Goal: Task Accomplishment & Management: Manage account settings

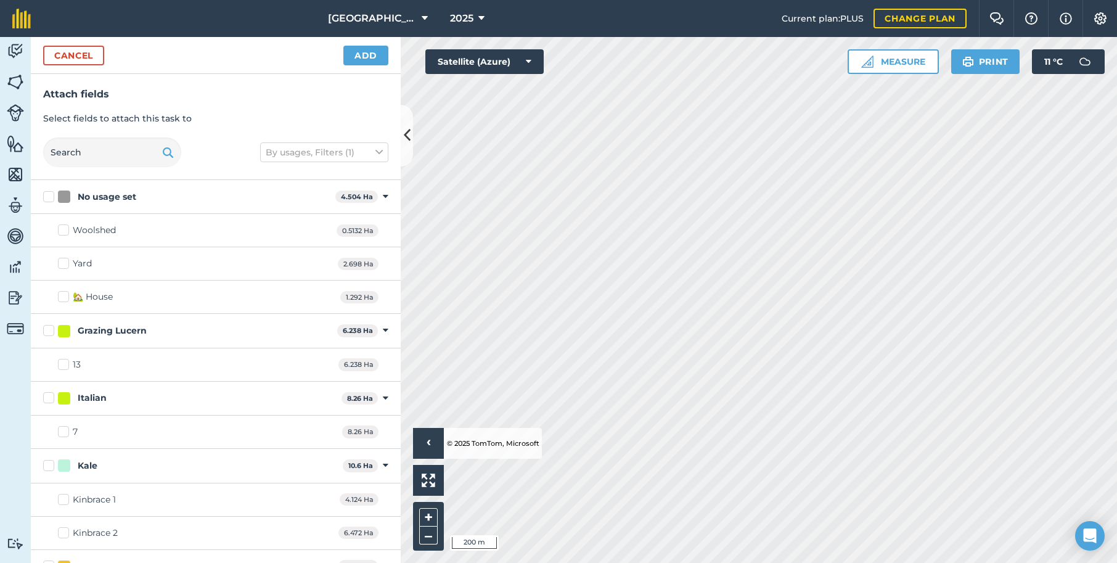
checkbox input "true"
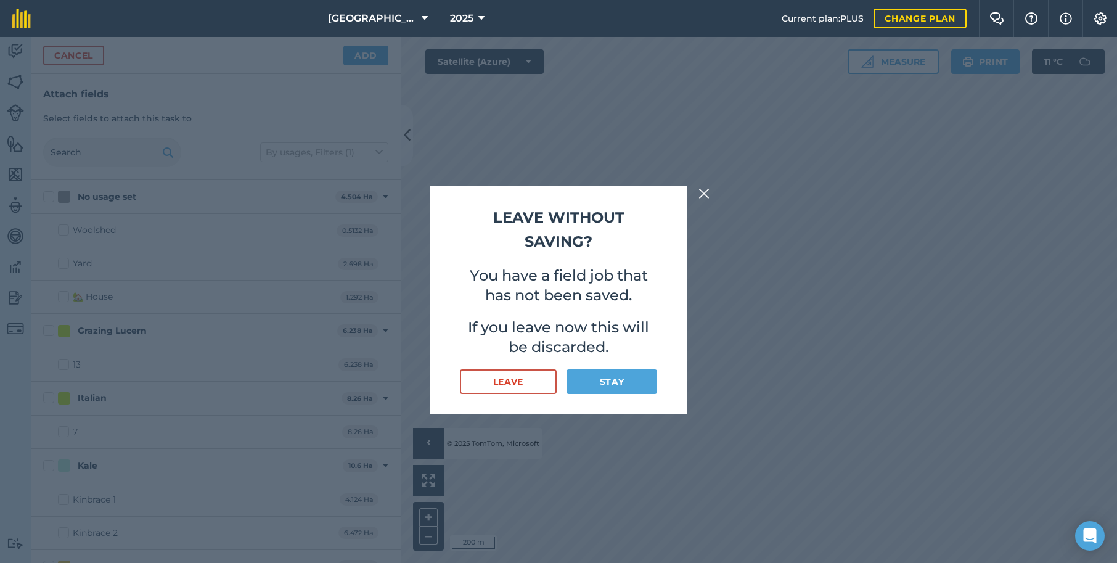
click at [611, 385] on button "Stay" at bounding box center [611, 381] width 91 height 25
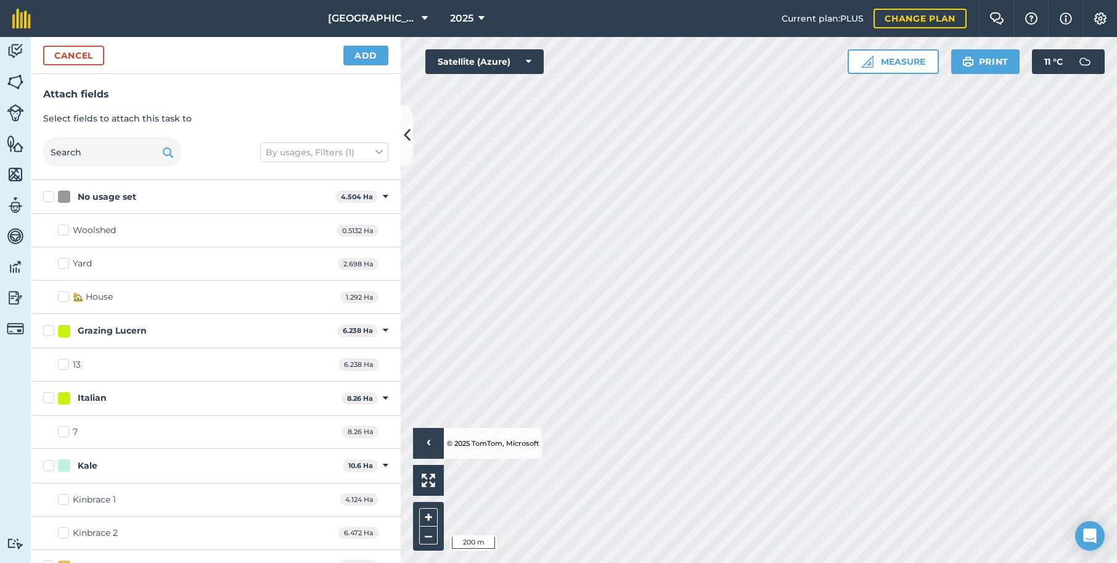
checkbox input "true"
click at [374, 56] on button "Add" at bounding box center [365, 56] width 45 height 20
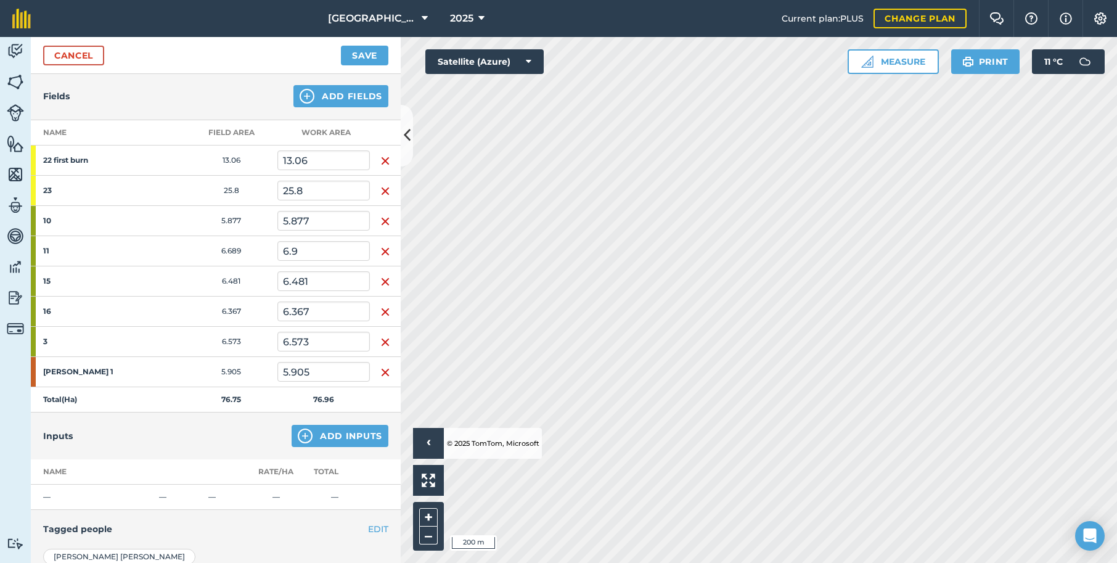
scroll to position [144, 0]
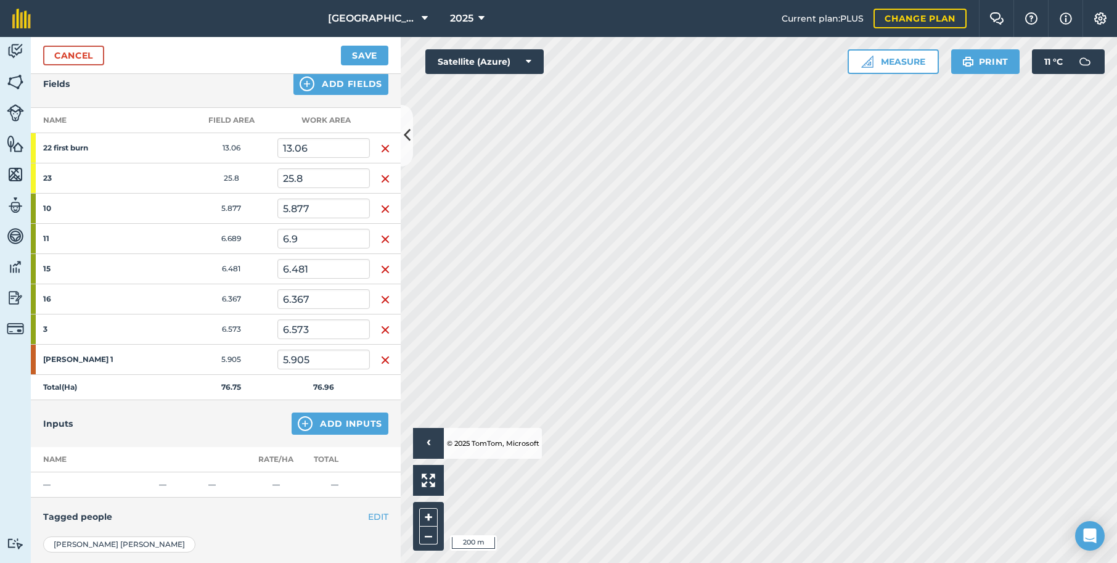
click at [311, 425] on img at bounding box center [305, 423] width 15 height 15
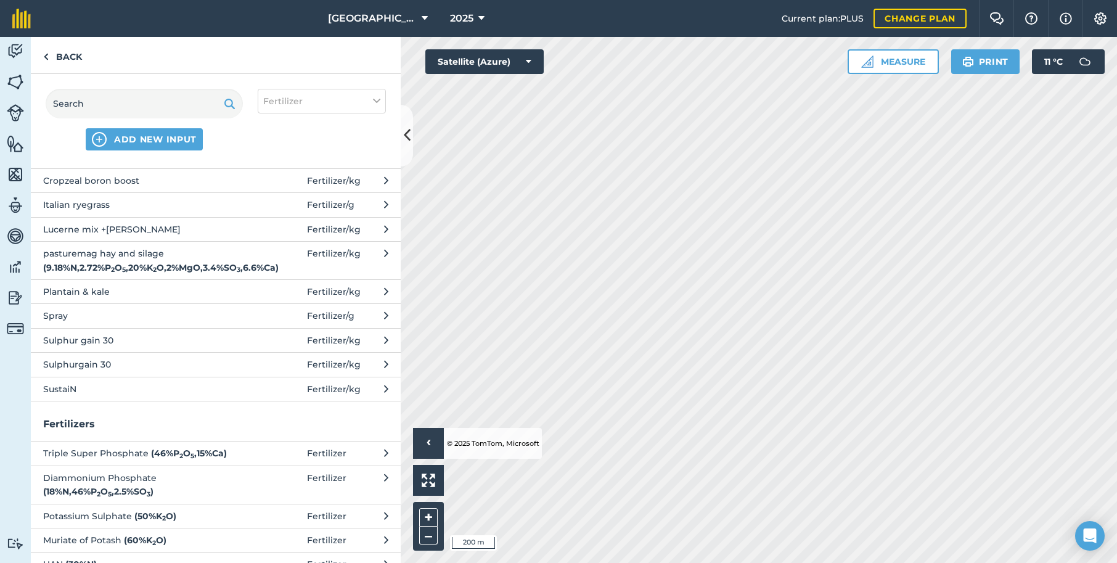
scroll to position [51, 0]
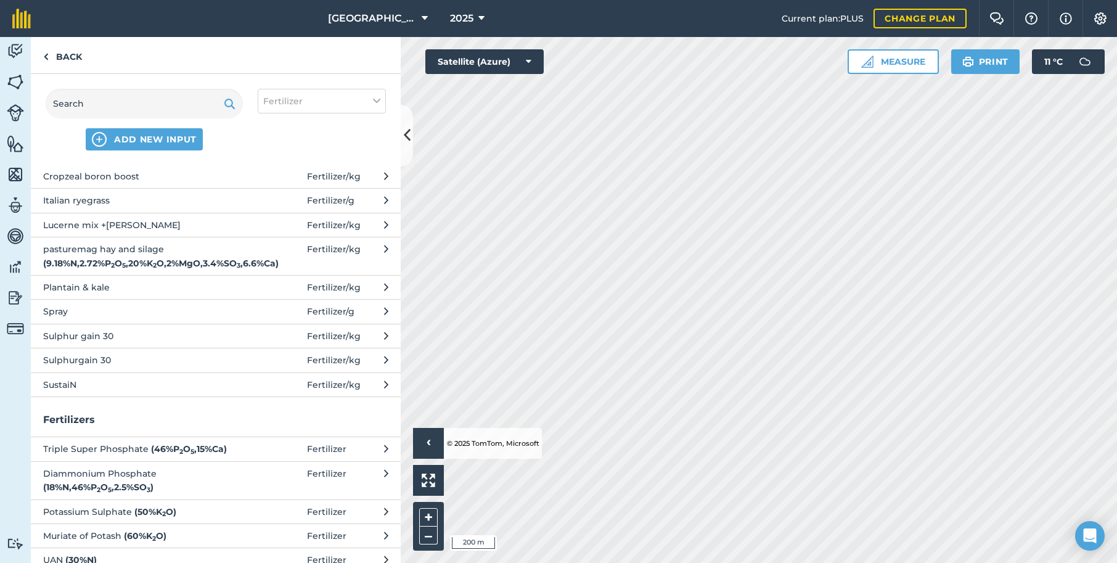
click at [104, 359] on span "Sulphurgain 30" at bounding box center [144, 360] width 202 height 14
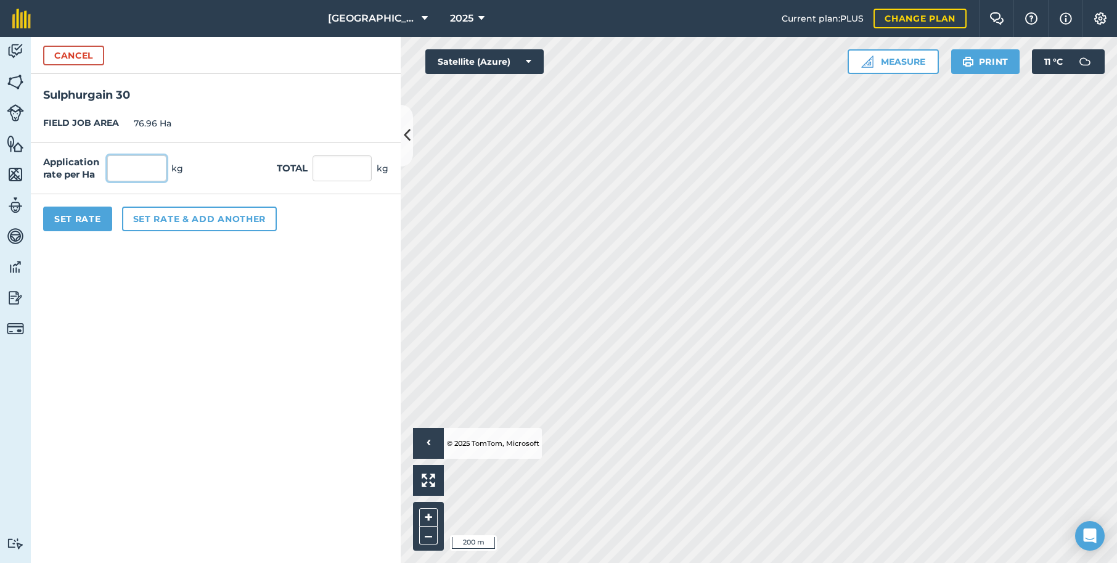
click at [136, 167] on input "text" at bounding box center [136, 168] width 59 height 26
type input "120"
type input "9,235.2"
click at [72, 219] on button "Set Rate" at bounding box center [77, 218] width 69 height 25
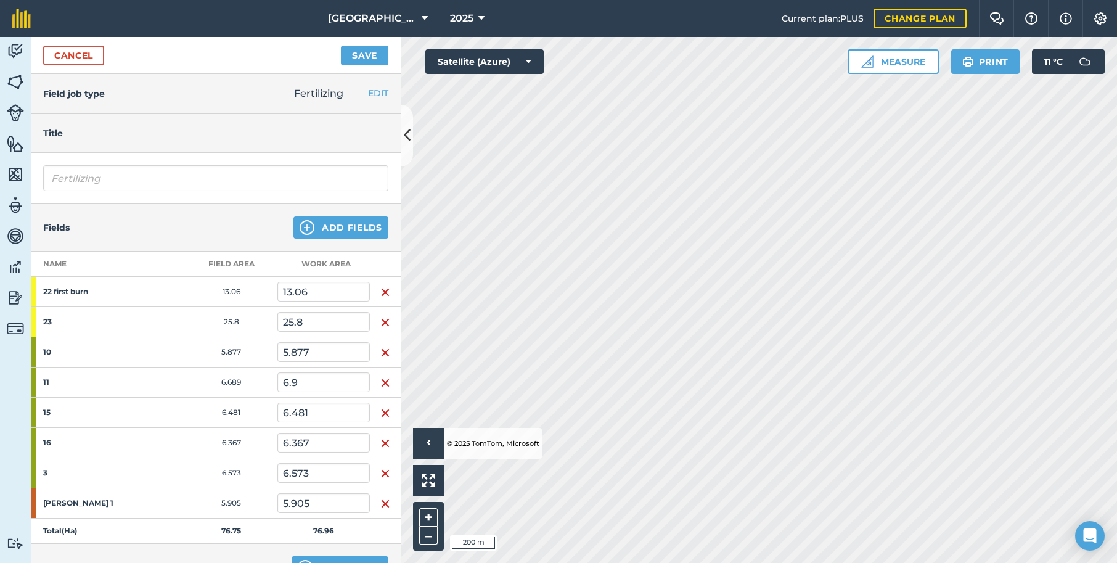
scroll to position [0, 0]
click at [372, 55] on button "Save" at bounding box center [364, 56] width 47 height 20
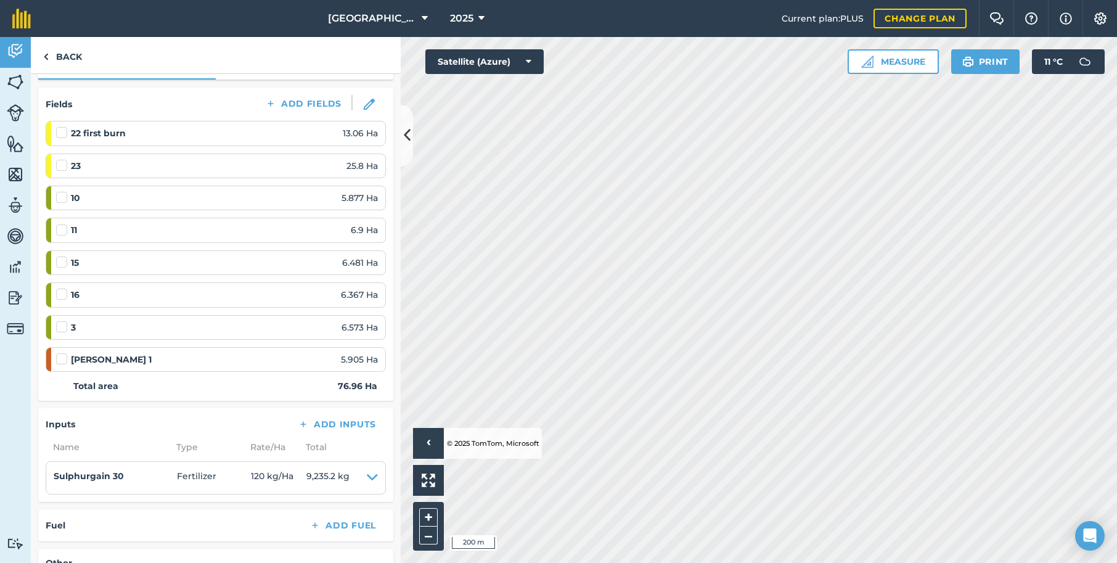
scroll to position [150, 0]
click at [366, 105] on img at bounding box center [369, 104] width 11 height 11
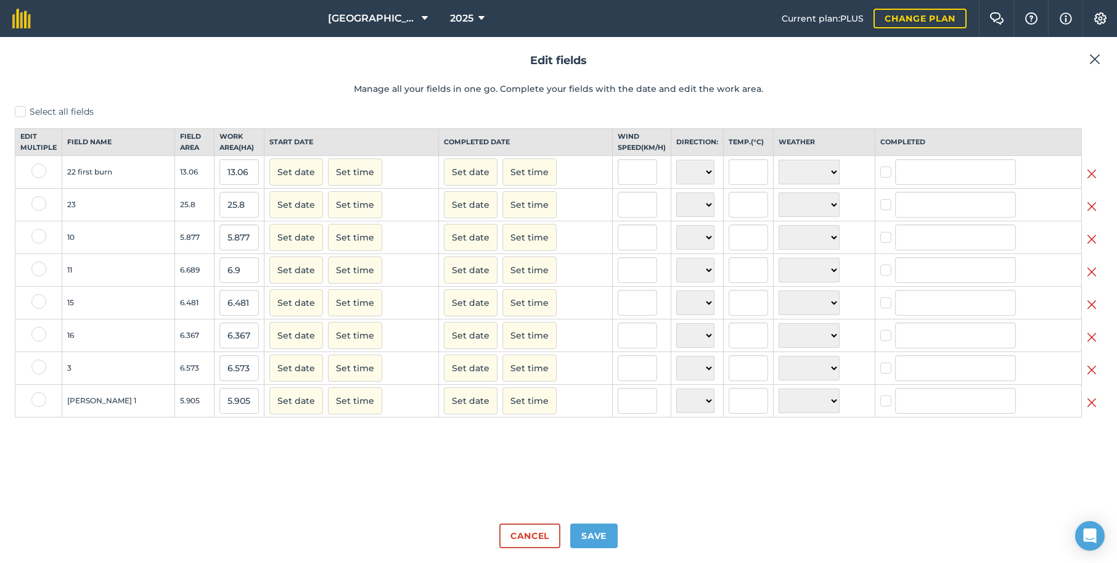
click at [1095, 59] on img at bounding box center [1094, 59] width 11 height 15
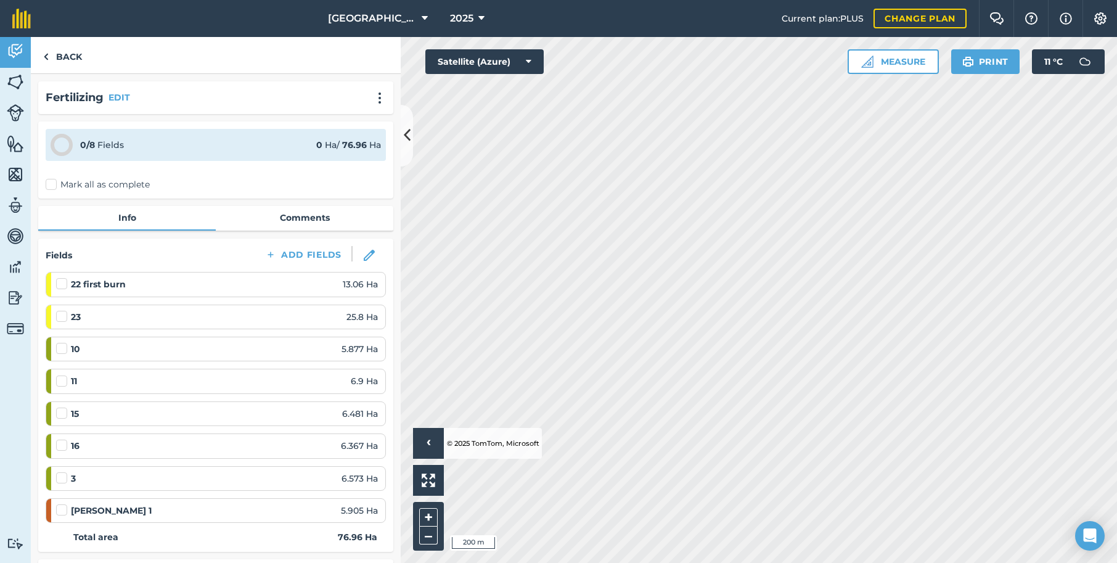
click at [51, 184] on label "Mark all as complete" at bounding box center [98, 184] width 104 height 13
click at [51, 184] on input "Mark all as complete" at bounding box center [50, 182] width 8 height 8
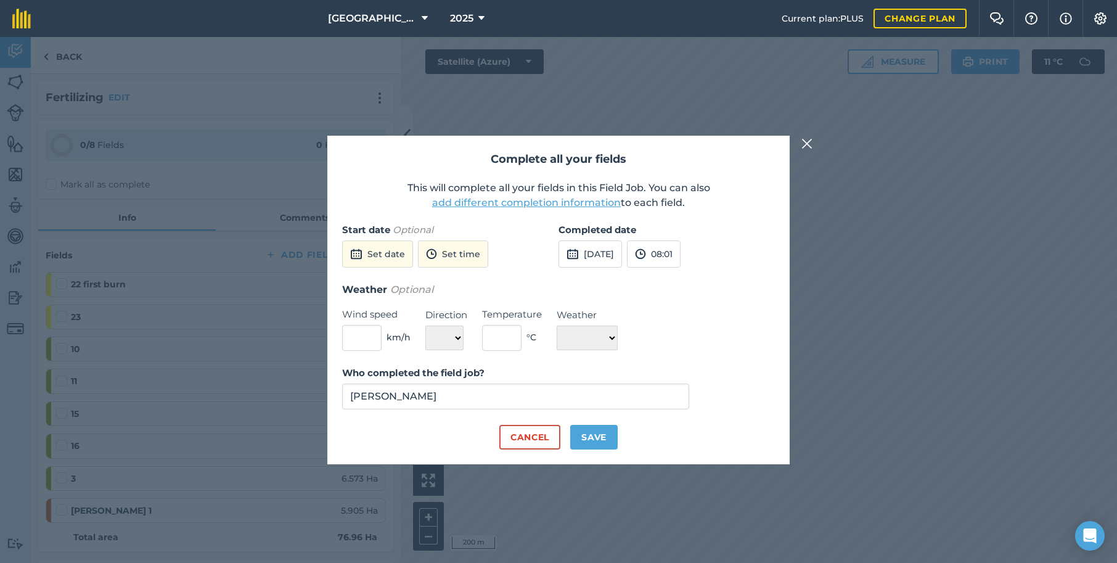
click at [595, 440] on button "Save" at bounding box center [593, 437] width 47 height 25
checkbox input "true"
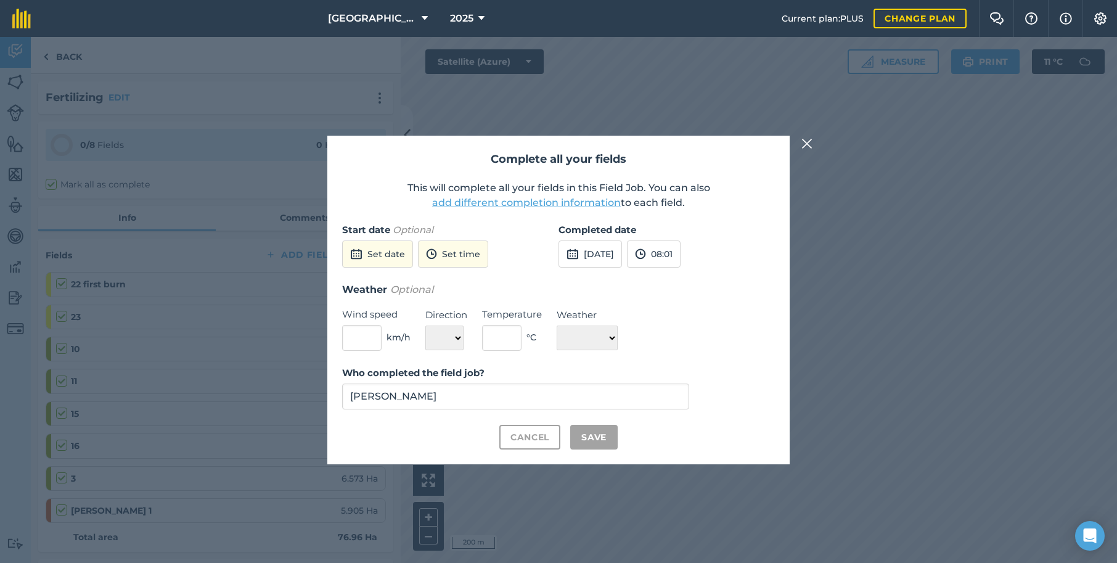
checkbox input "true"
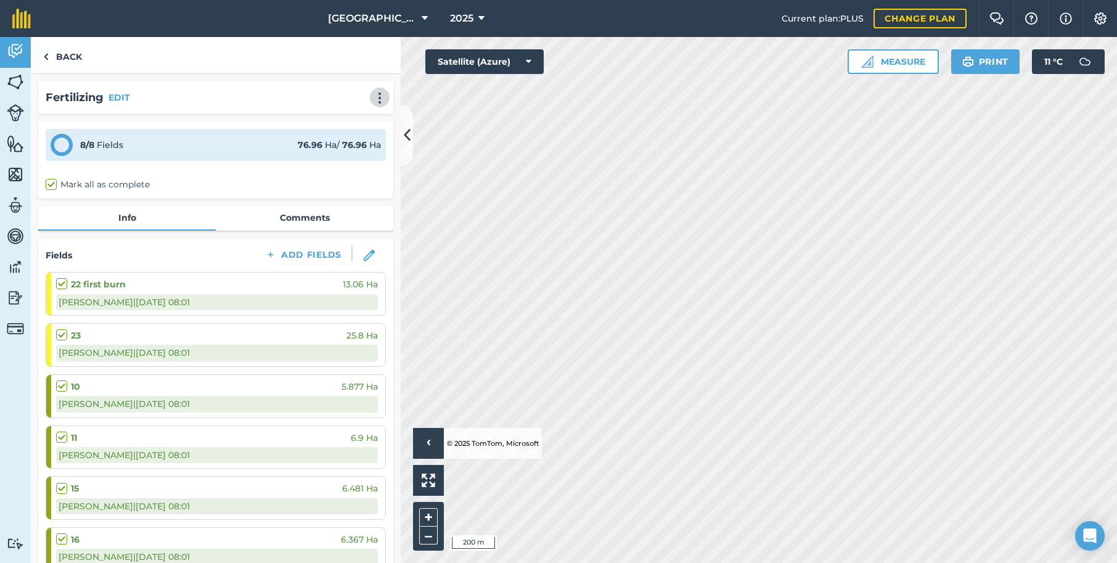
click at [382, 99] on img at bounding box center [379, 98] width 15 height 12
click at [238, 89] on div "Fertilizing EDIT Print Delete" at bounding box center [216, 98] width 340 height 18
click at [59, 59] on link "Back" at bounding box center [62, 55] width 63 height 36
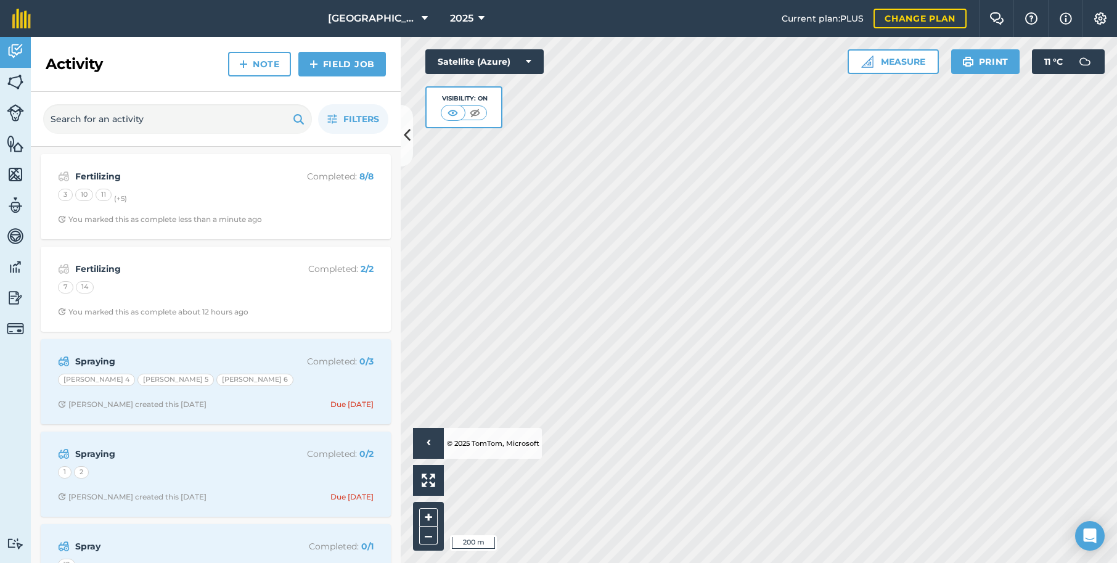
click at [248, 64] on img at bounding box center [243, 64] width 9 height 15
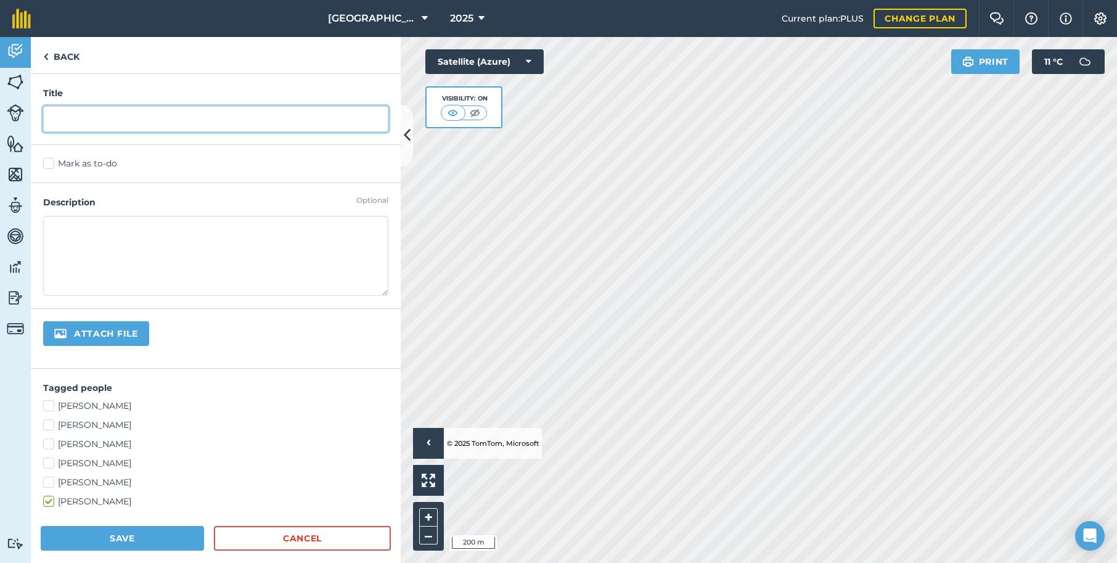
click at [81, 123] on input "text" at bounding box center [215, 119] width 345 height 26
type input "f"
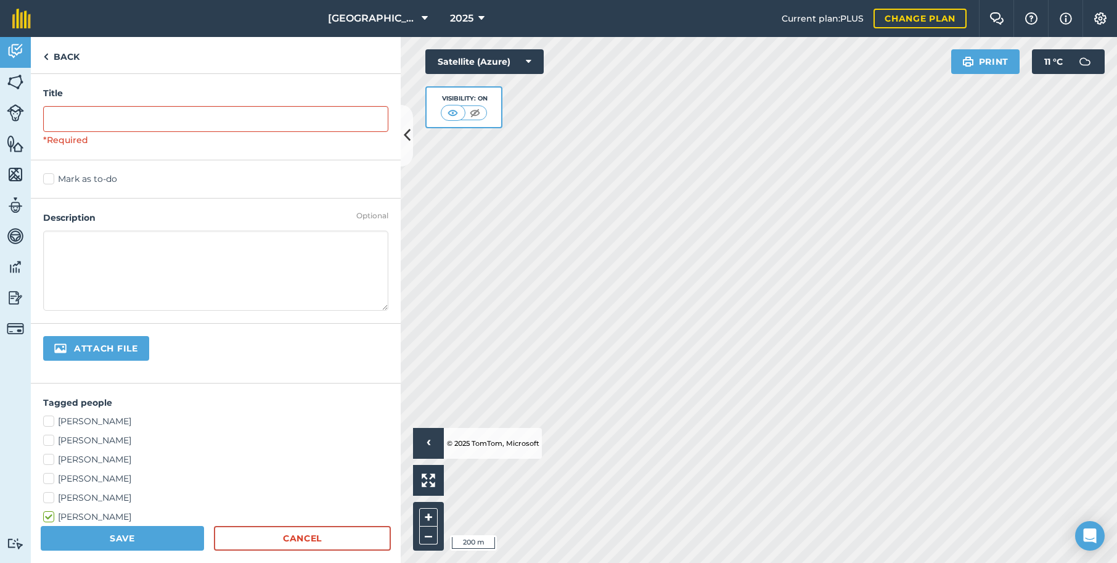
click at [86, 351] on input "file" at bounding box center [137, 349] width 189 height 26
click at [59, 347] on input "file" at bounding box center [137, 349] width 189 height 26
type input "C:\fakepath\3896968 - [PERSON_NAME] Wairua downs - Coverage Map.pdf"
click at [315, 351] on div "Change file 3896968 - [PERSON_NAME] Wairua downs - Coverage Map.pdf" at bounding box center [216, 362] width 370 height 76
click at [100, 348] on input "file" at bounding box center [137, 349] width 189 height 26
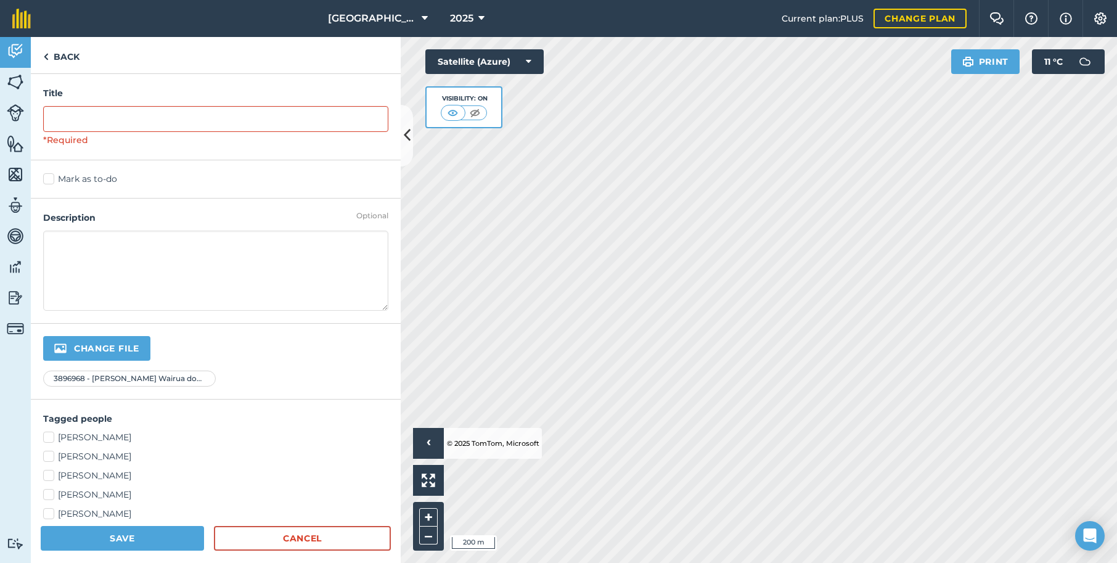
click at [97, 349] on input "file" at bounding box center [137, 349] width 189 height 26
click at [62, 115] on input "text" at bounding box center [215, 119] width 345 height 26
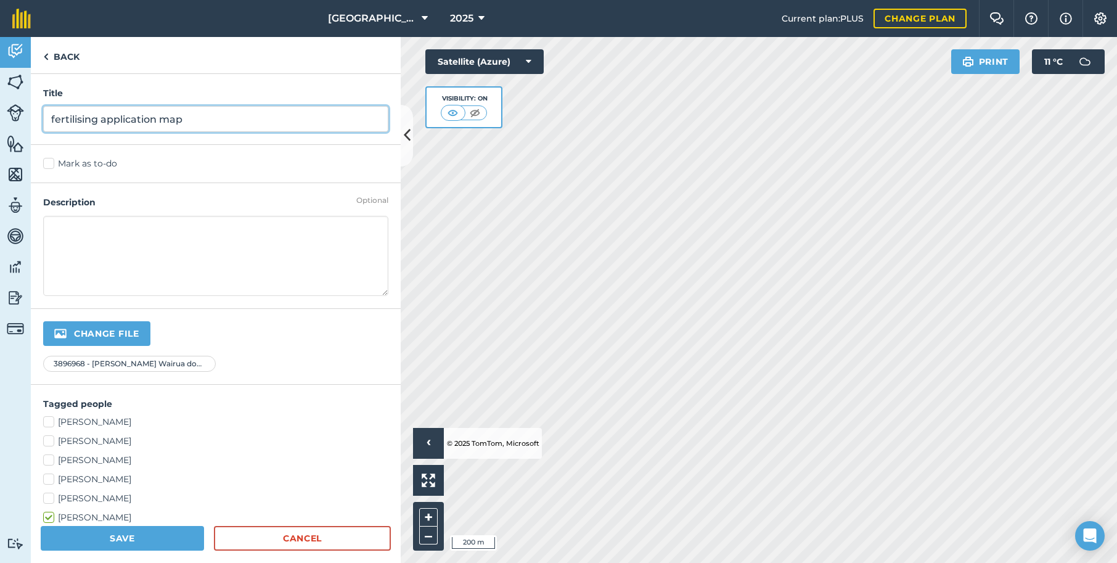
type input "fertilising application map"
click at [73, 256] on textarea at bounding box center [215, 256] width 345 height 80
click at [190, 117] on input "fertilising application map" at bounding box center [215, 119] width 345 height 26
click at [71, 235] on textarea at bounding box center [215, 256] width 345 height 80
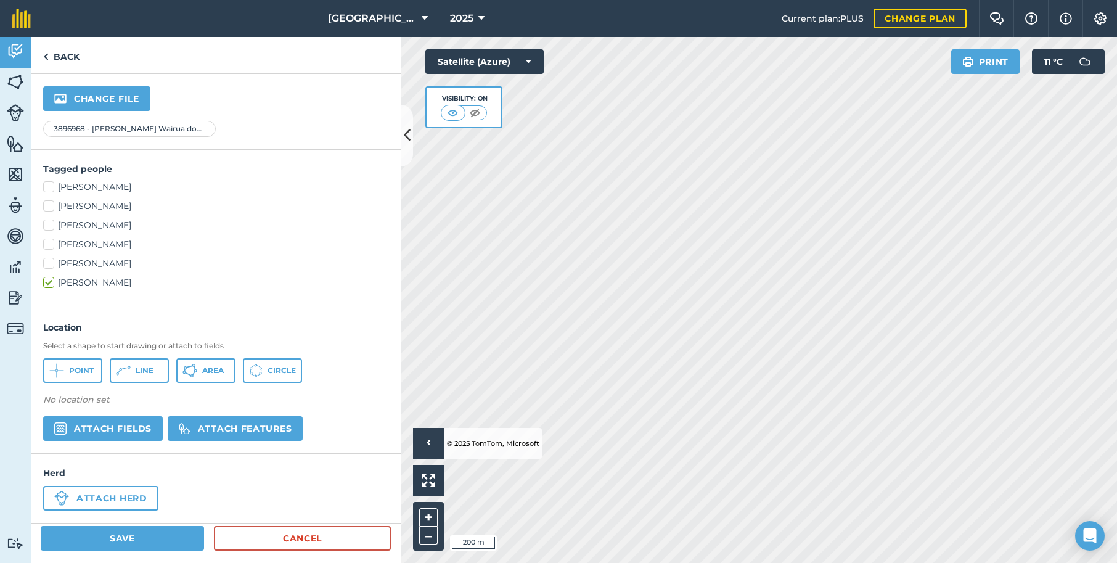
scroll to position [237, 0]
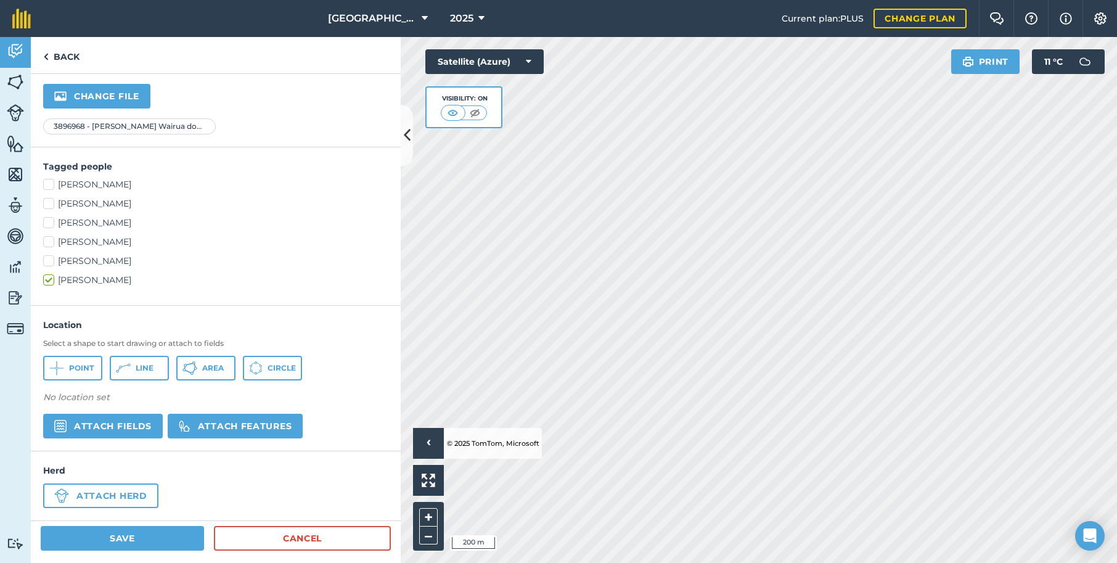
click at [92, 427] on button "Attach fields" at bounding box center [103, 426] width 120 height 25
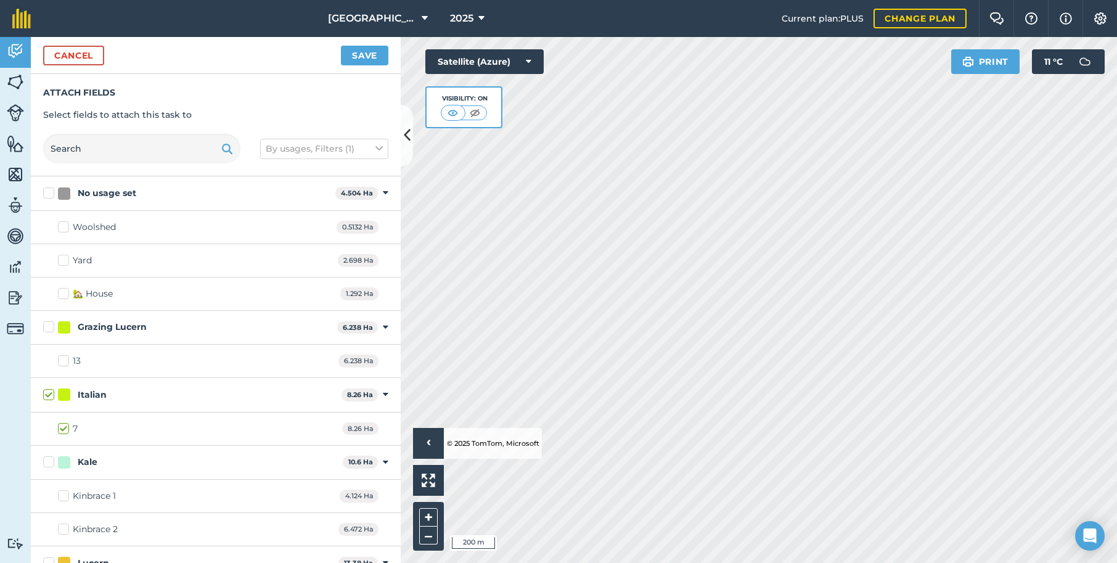
checkbox input "true"
checkbox input "false"
checkbox input "true"
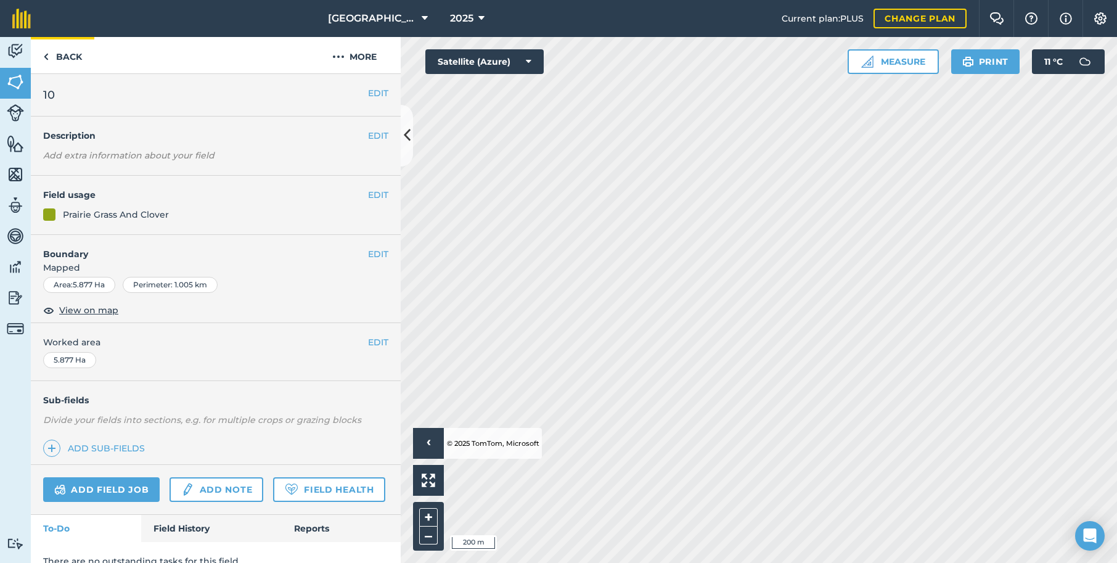
click at [46, 56] on img at bounding box center [46, 56] width 6 height 15
click at [75, 56] on link "Back" at bounding box center [62, 55] width 63 height 36
click at [54, 55] on link "Back" at bounding box center [62, 55] width 63 height 36
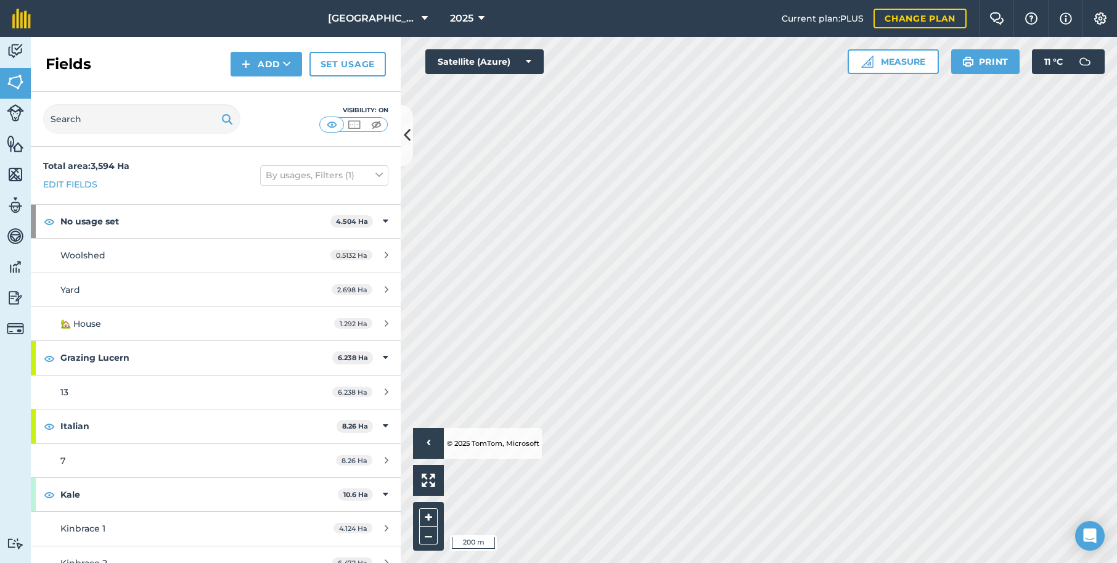
click at [247, 60] on img at bounding box center [246, 64] width 9 height 15
click at [124, 63] on div "Fields Add Draw Import Set usage" at bounding box center [216, 64] width 370 height 55
click at [14, 53] on img at bounding box center [15, 51] width 17 height 18
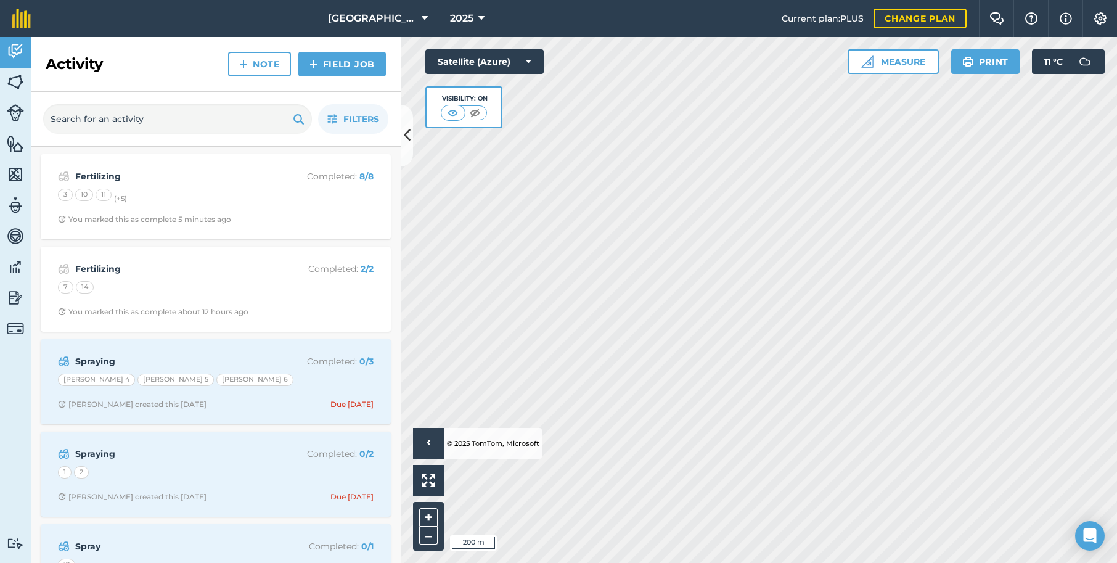
click at [246, 64] on img at bounding box center [243, 64] width 9 height 15
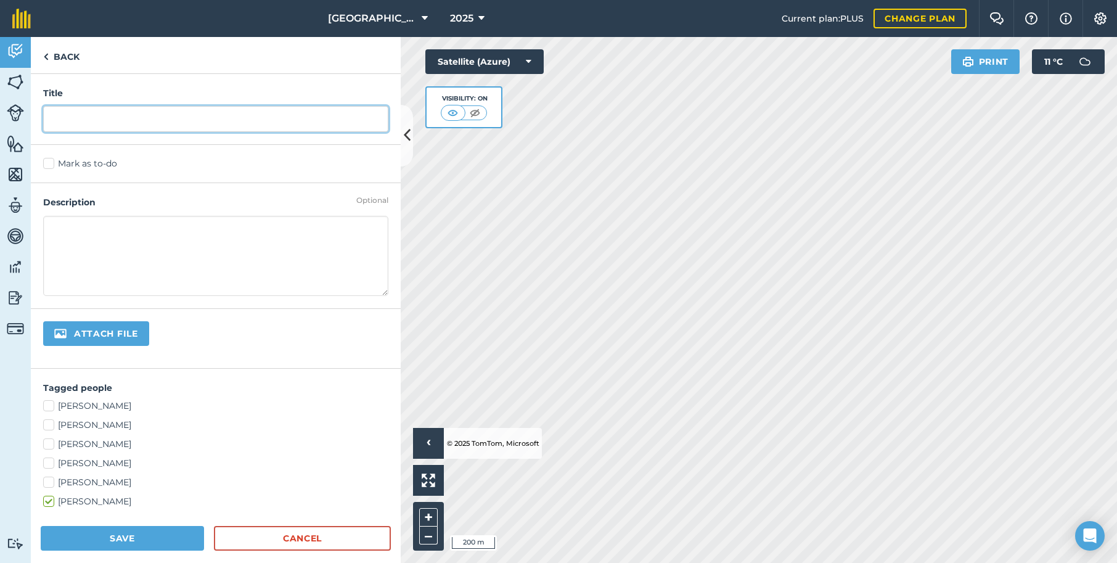
click at [67, 123] on input "text" at bounding box center [215, 119] width 345 height 26
type input "fertilising"
click at [90, 234] on textarea at bounding box center [215, 256] width 345 height 80
type textarea "application map"
click at [75, 338] on input "file" at bounding box center [137, 334] width 189 height 26
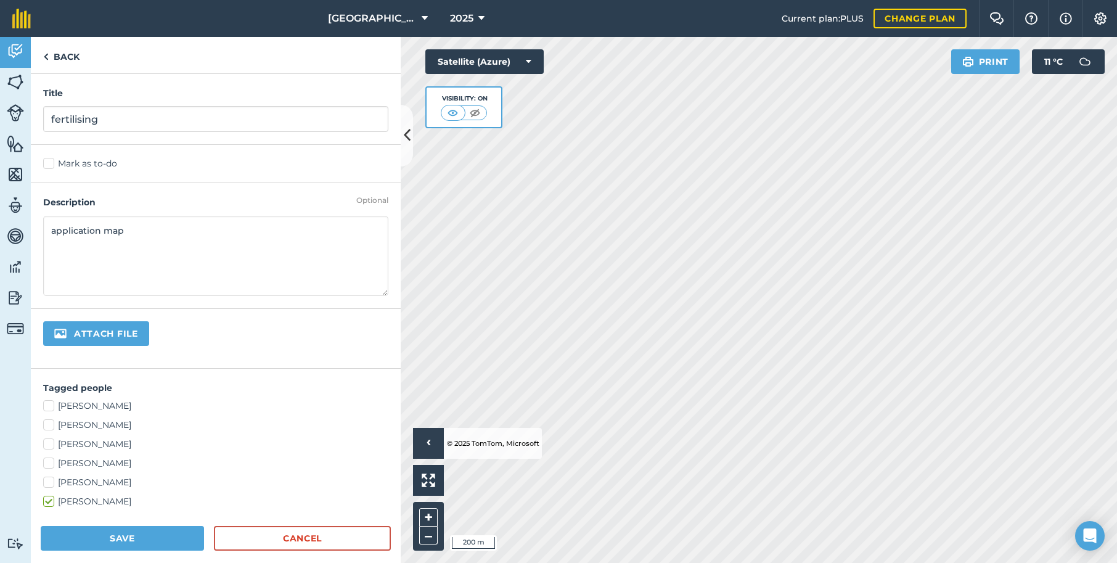
type input "C:\fakepath\3896905 - [PERSON_NAME] Wairua downs - Coverage Map.pdf"
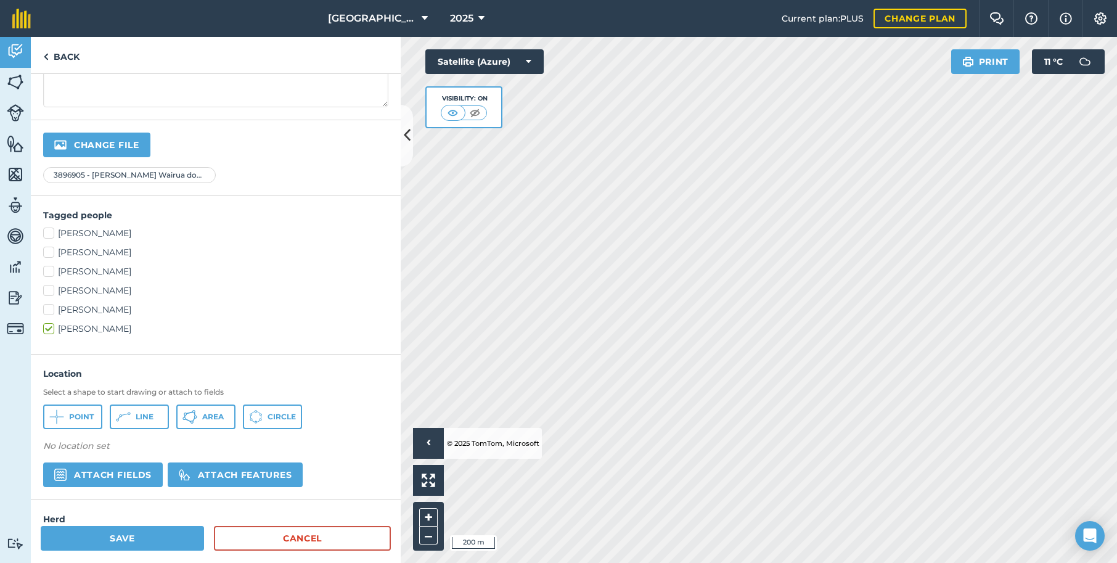
scroll to position [210, 0]
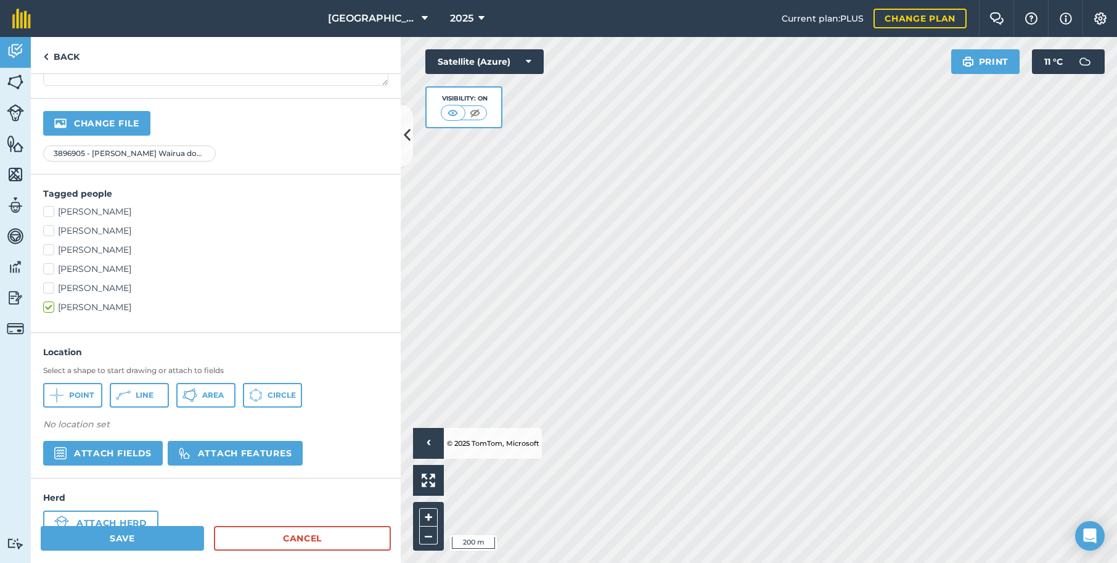
click at [76, 452] on button "Attach fields" at bounding box center [103, 453] width 120 height 25
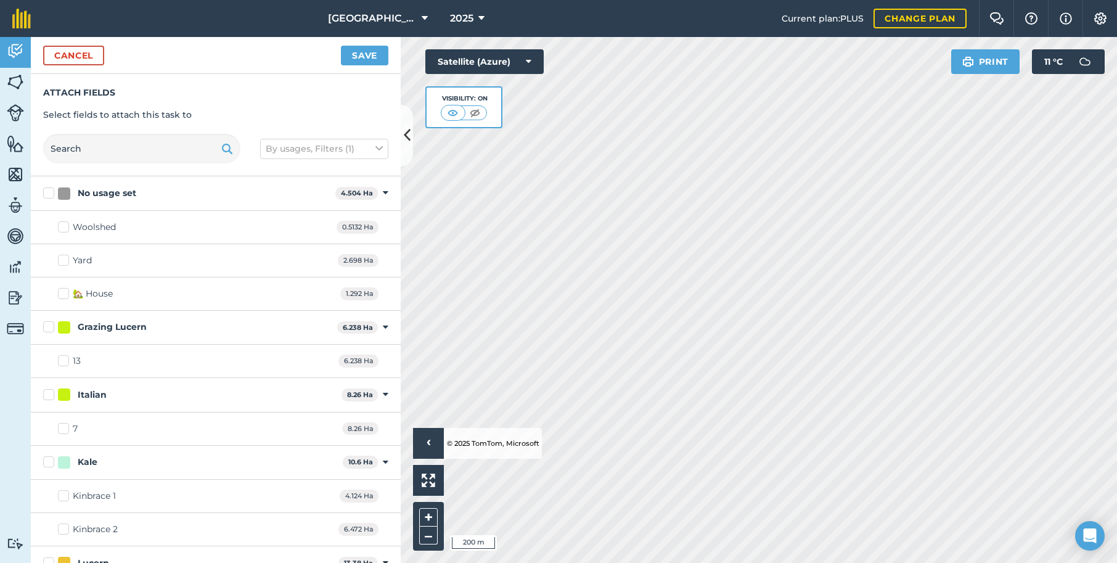
checkbox input "true"
click at [361, 54] on button "Save" at bounding box center [364, 56] width 47 height 20
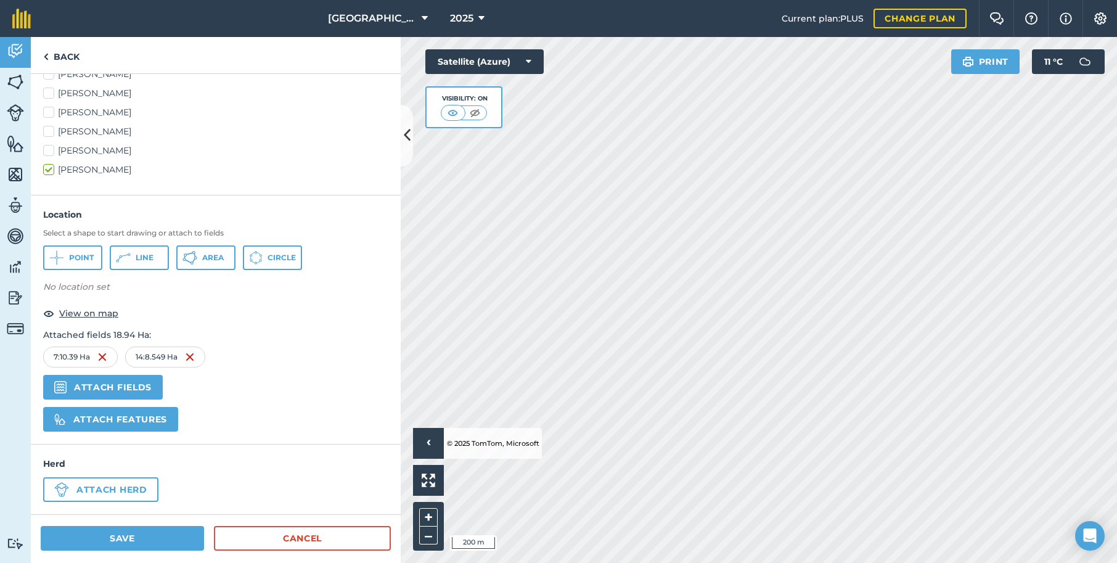
scroll to position [347, 0]
click at [121, 540] on button "Save" at bounding box center [122, 538] width 163 height 25
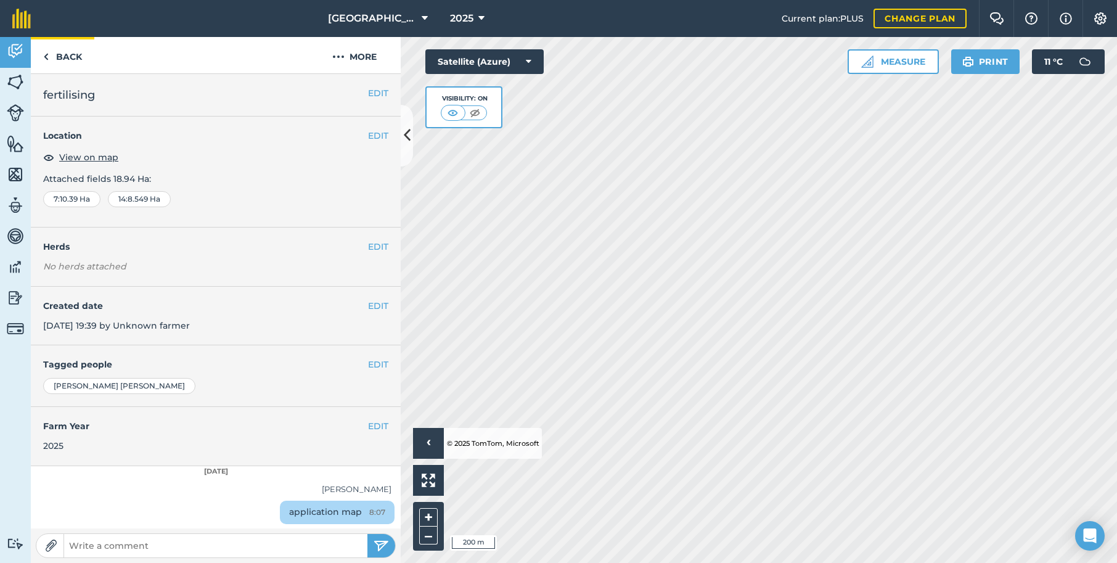
click at [66, 57] on link "Back" at bounding box center [62, 55] width 63 height 36
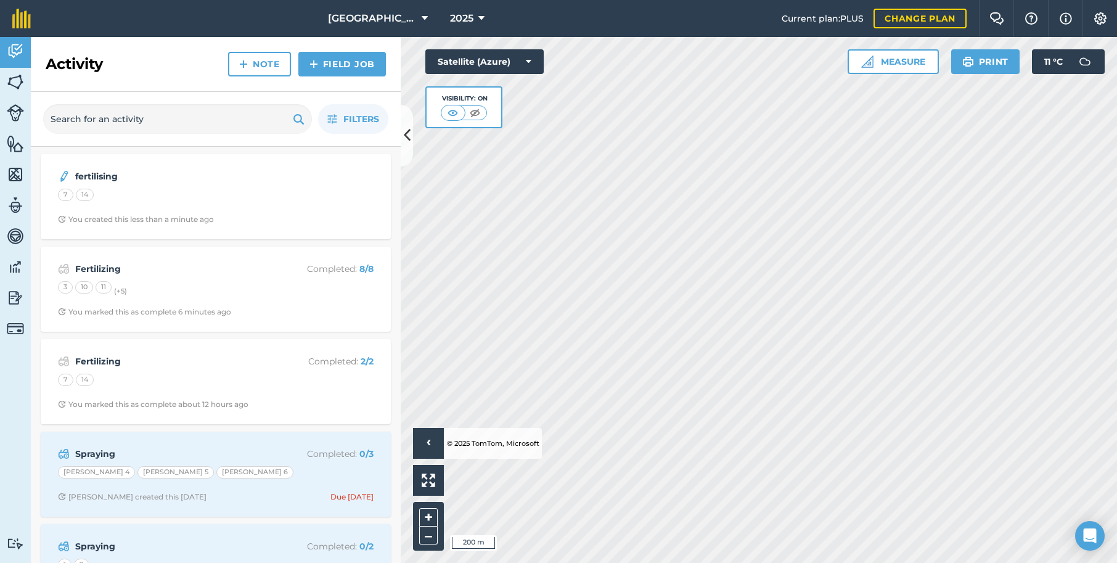
click at [259, 64] on link "Note" at bounding box center [259, 64] width 63 height 25
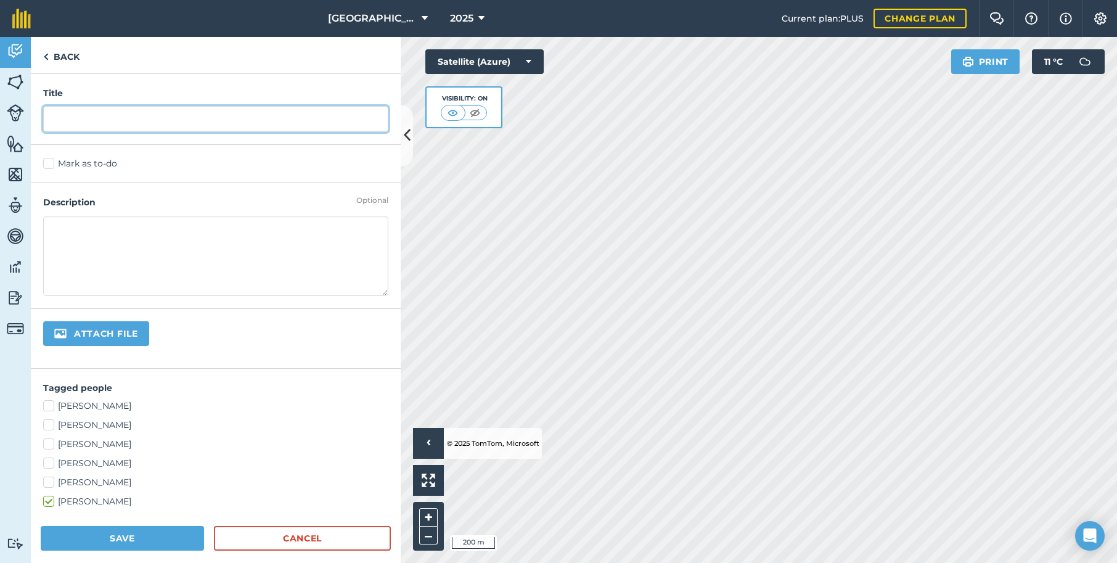
click at [78, 116] on input "text" at bounding box center [215, 119] width 345 height 26
type input "fertilising"
click at [57, 249] on textarea at bounding box center [215, 256] width 345 height 80
type textarea "application map"
click at [83, 330] on input "file" at bounding box center [137, 334] width 189 height 26
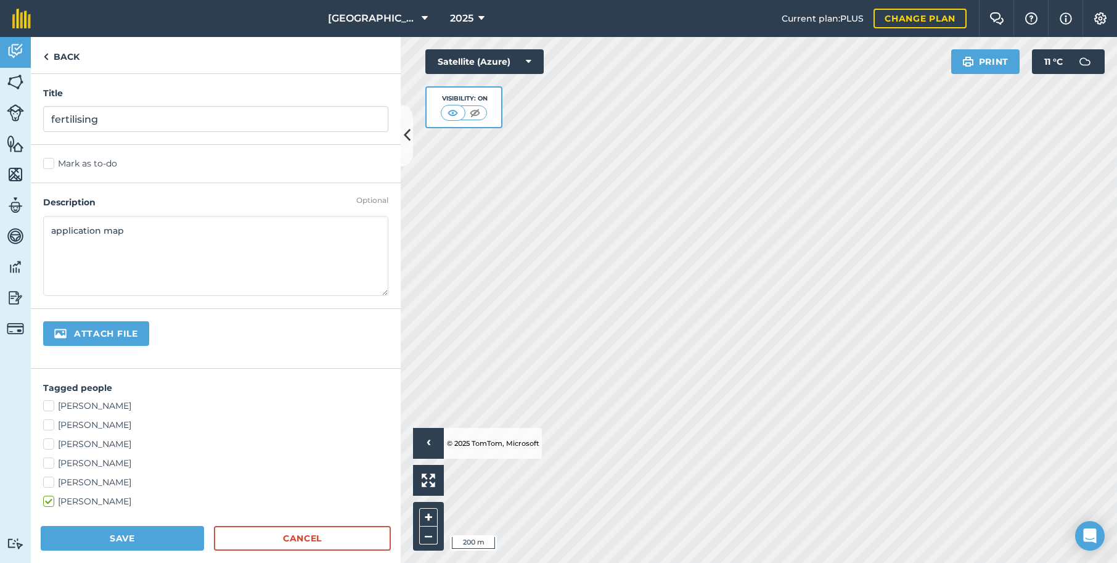
type input "C:\fakepath\3896968 - [PERSON_NAME] Wairua downs - Coverage Map.pdf"
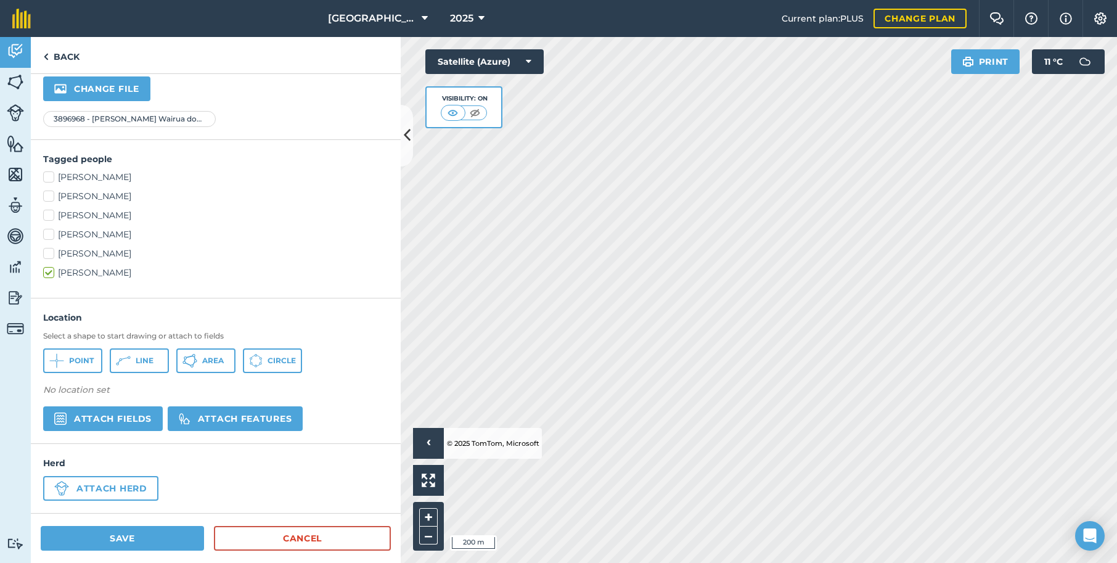
scroll to position [243, 0]
click at [116, 420] on button "Attach fields" at bounding box center [103, 419] width 120 height 25
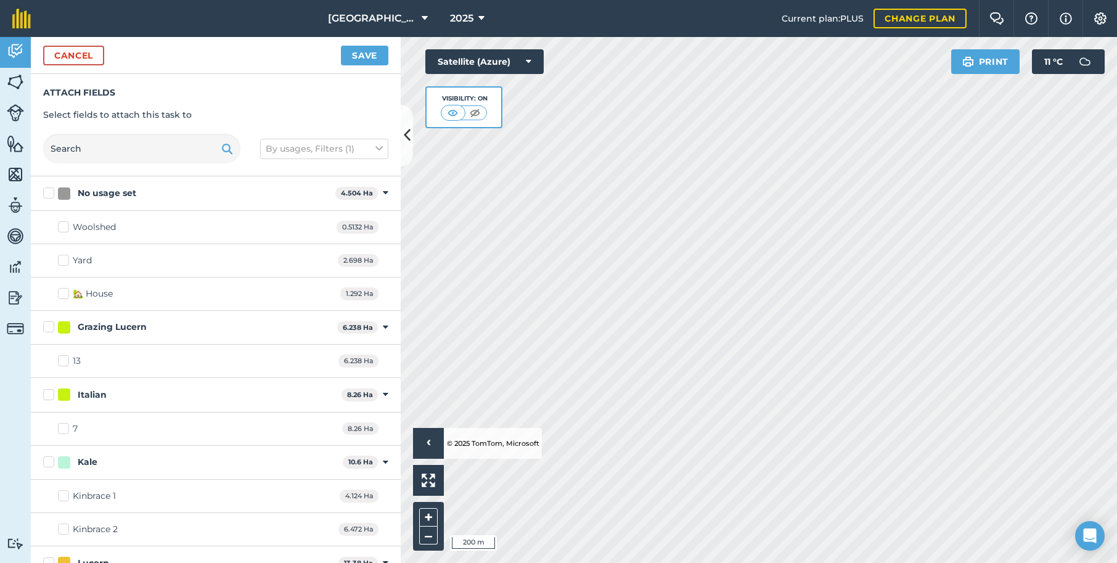
checkbox input "true"
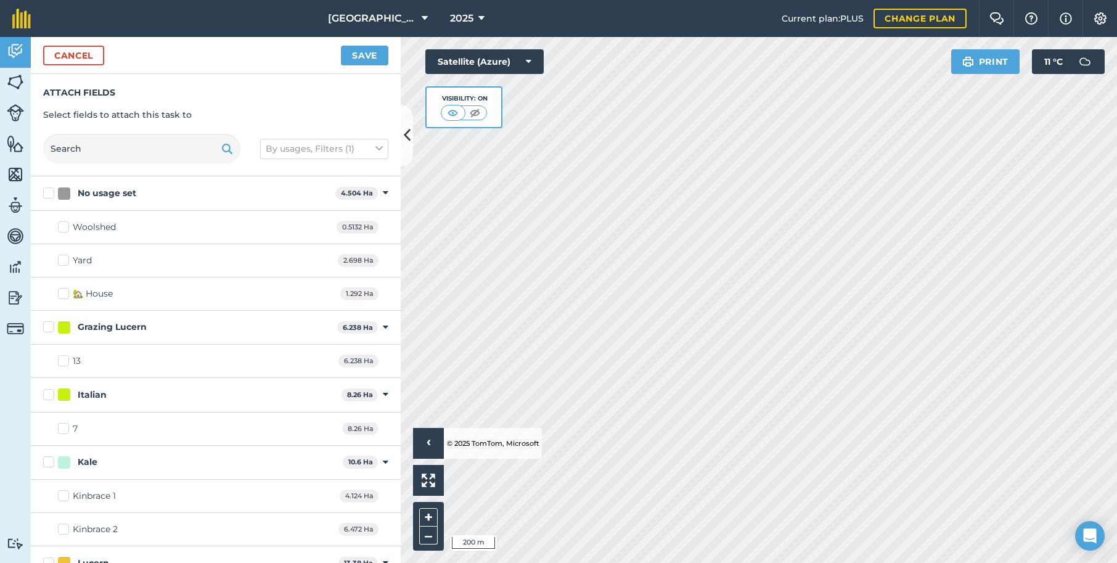
checkbox input "true"
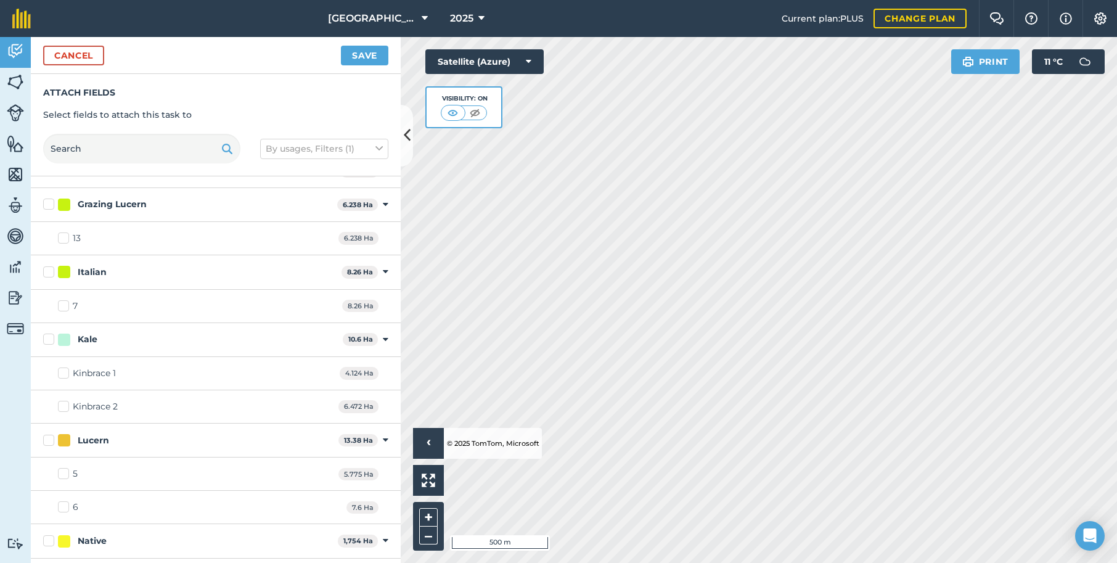
scroll to position [125, 0]
click at [359, 55] on button "Save" at bounding box center [364, 56] width 47 height 20
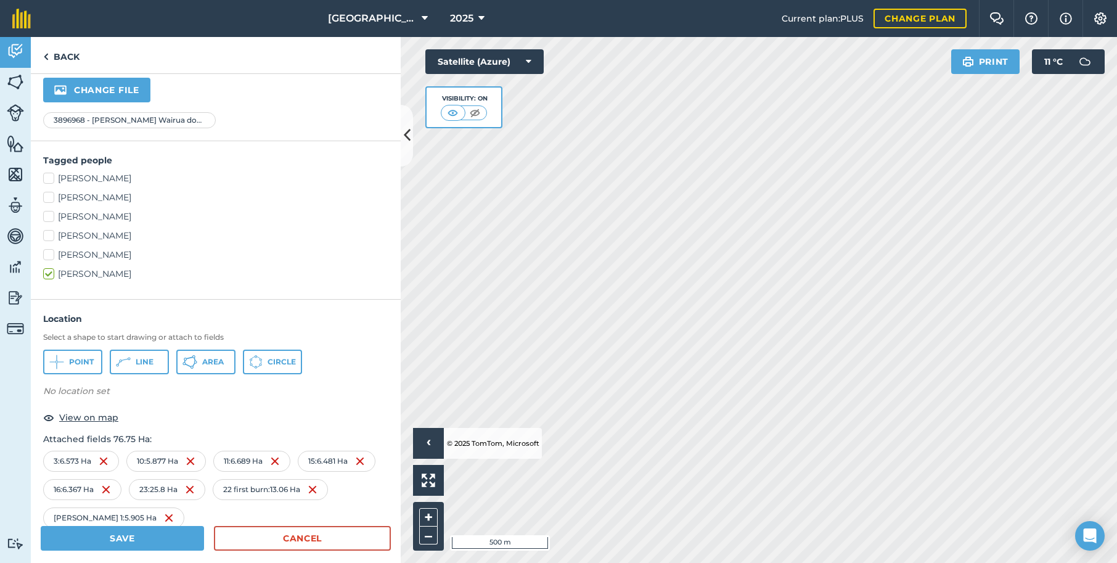
click at [144, 544] on button "Save" at bounding box center [122, 538] width 163 height 25
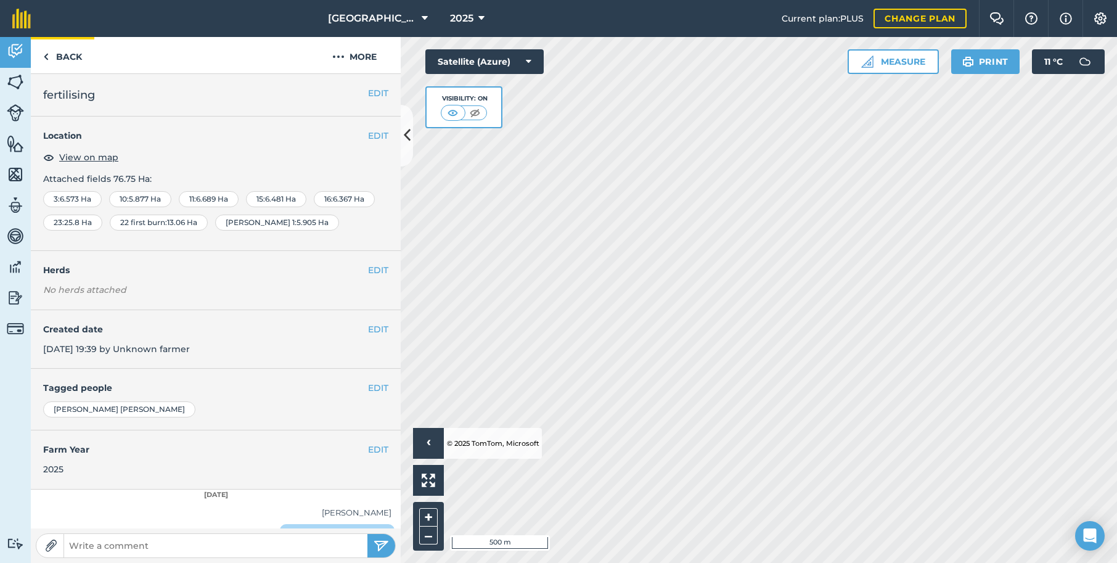
click at [57, 55] on link "Back" at bounding box center [62, 55] width 63 height 36
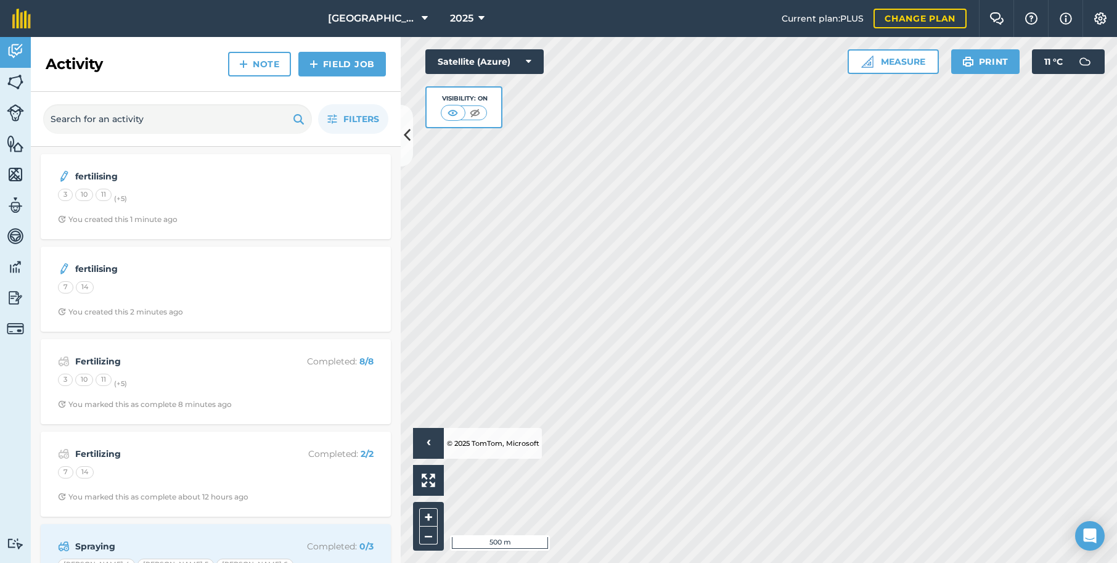
click at [10, 50] on img at bounding box center [15, 51] width 17 height 18
click at [14, 112] on img at bounding box center [15, 112] width 17 height 17
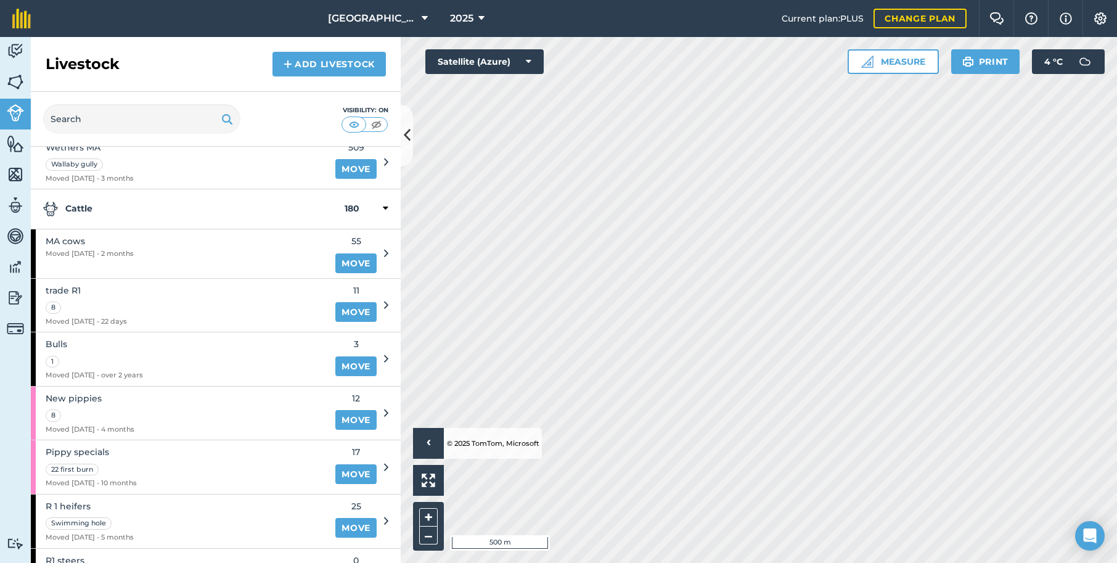
scroll to position [1040, 0]
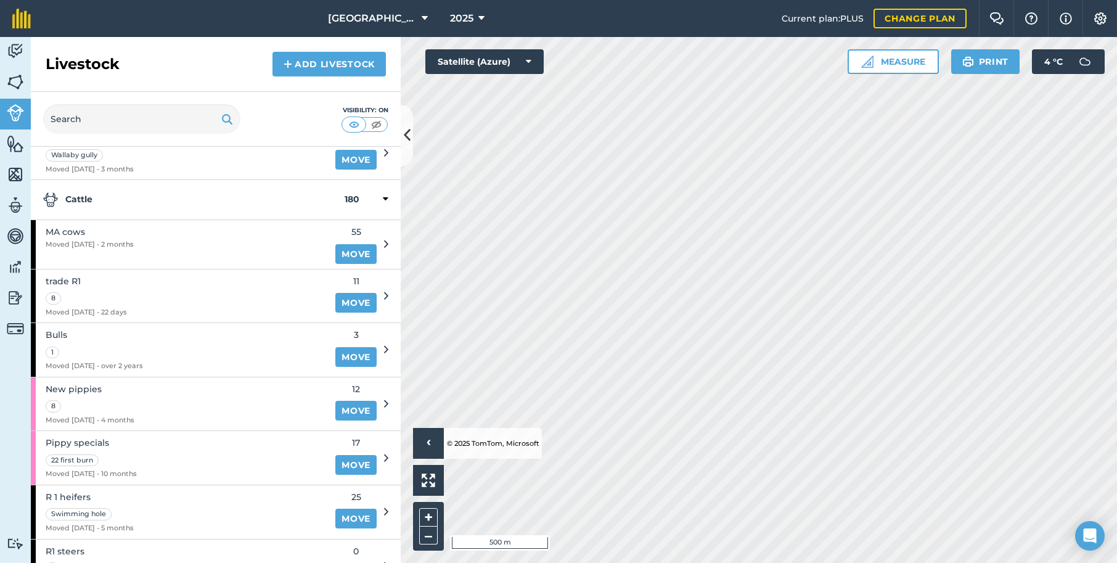
click at [361, 347] on link "Move" at bounding box center [355, 357] width 41 height 20
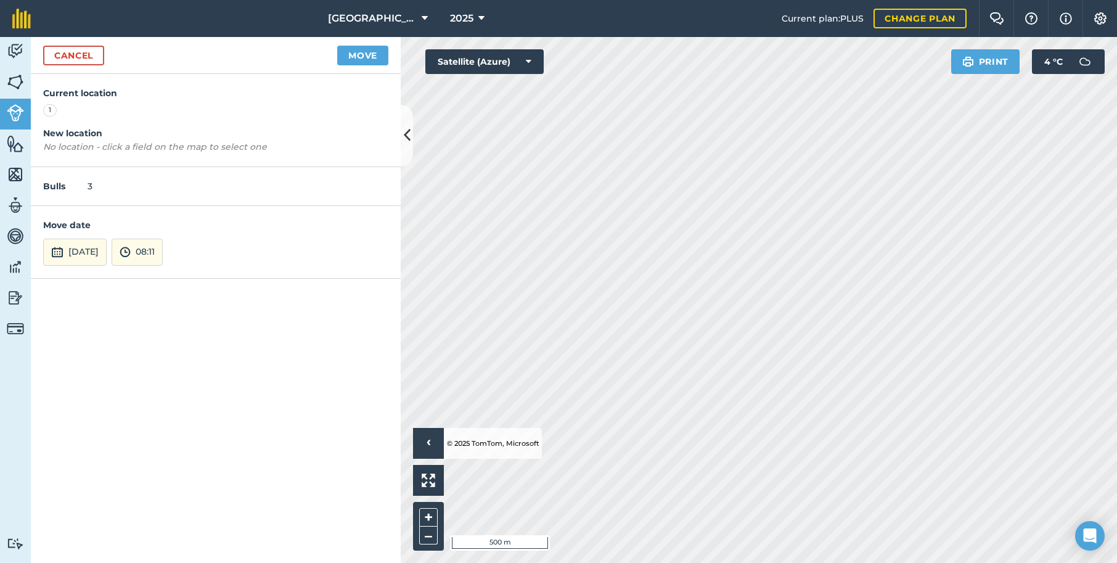
click at [59, 250] on img at bounding box center [57, 252] width 12 height 15
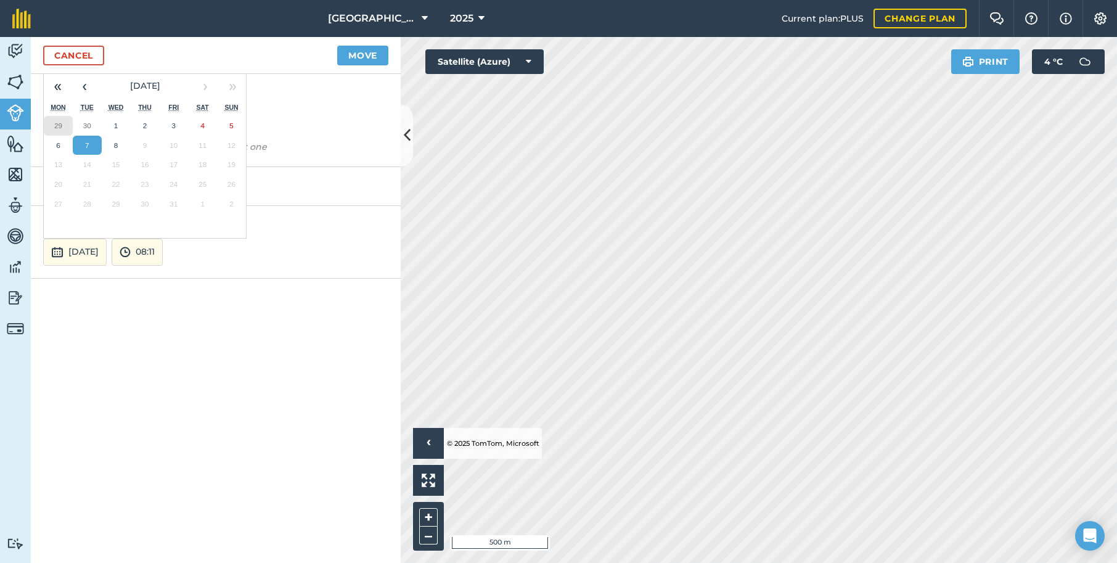
click at [54, 121] on abbr "29" at bounding box center [58, 125] width 8 height 8
click at [366, 55] on button "Move" at bounding box center [362, 56] width 51 height 20
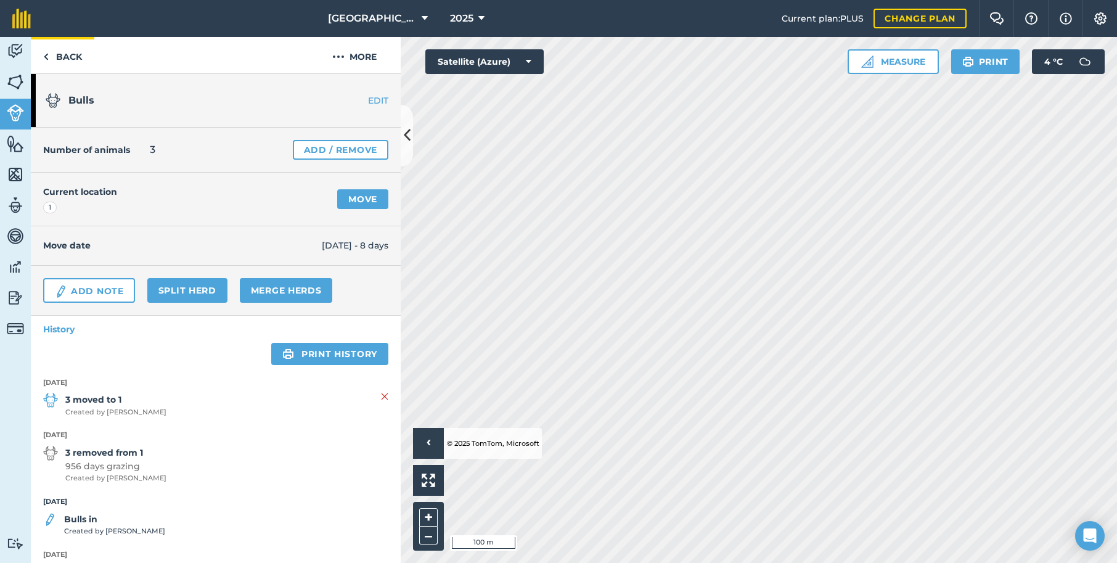
click at [65, 56] on link "Back" at bounding box center [62, 55] width 63 height 36
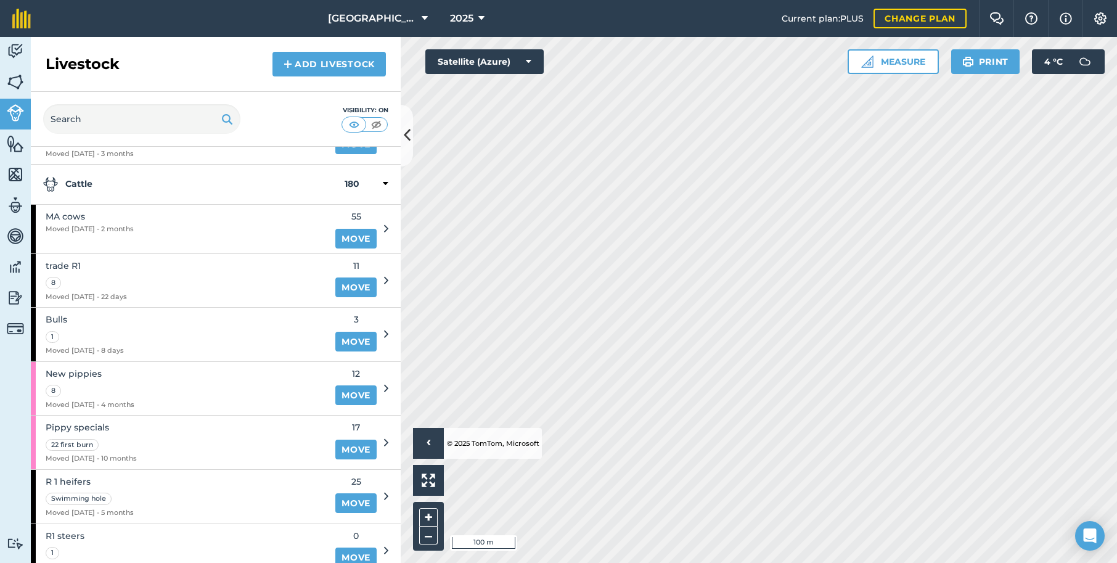
scroll to position [1053, 0]
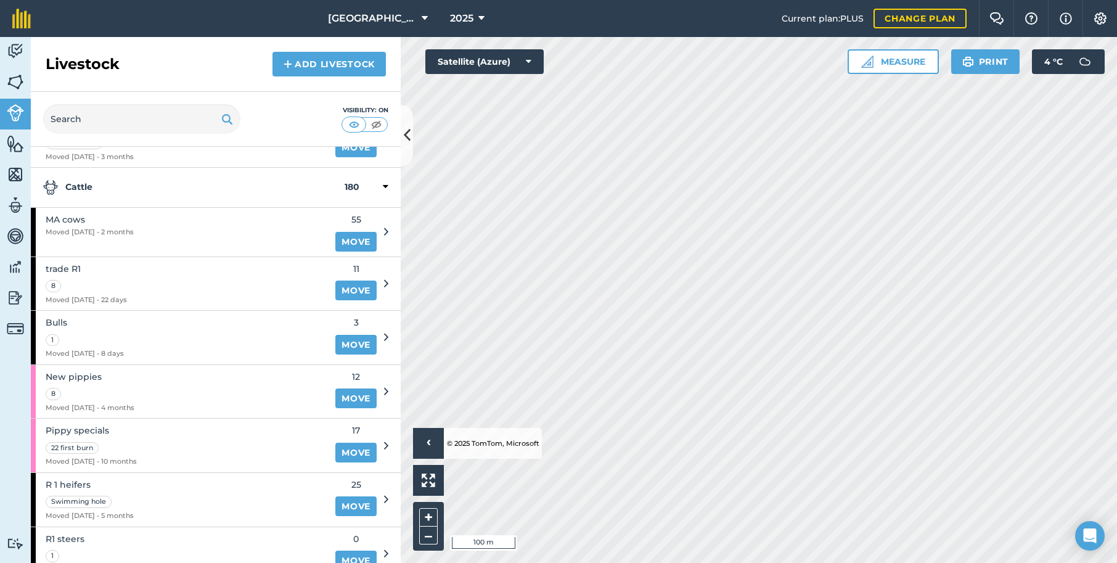
click at [71, 262] on span "trade R1" at bounding box center [86, 269] width 81 height 14
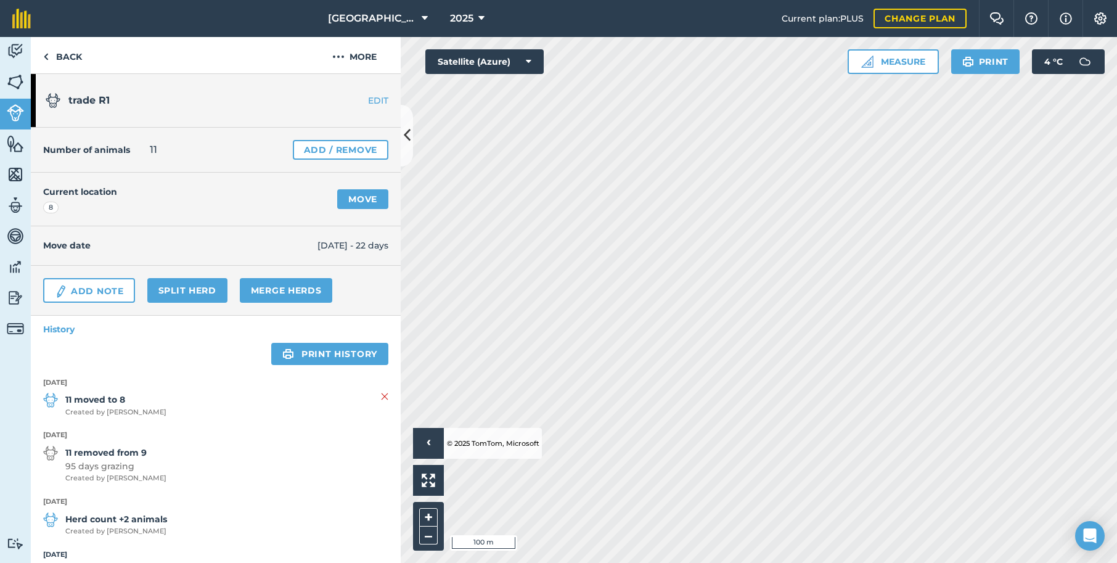
click at [338, 145] on link "Add / Remove" at bounding box center [341, 150] width 96 height 20
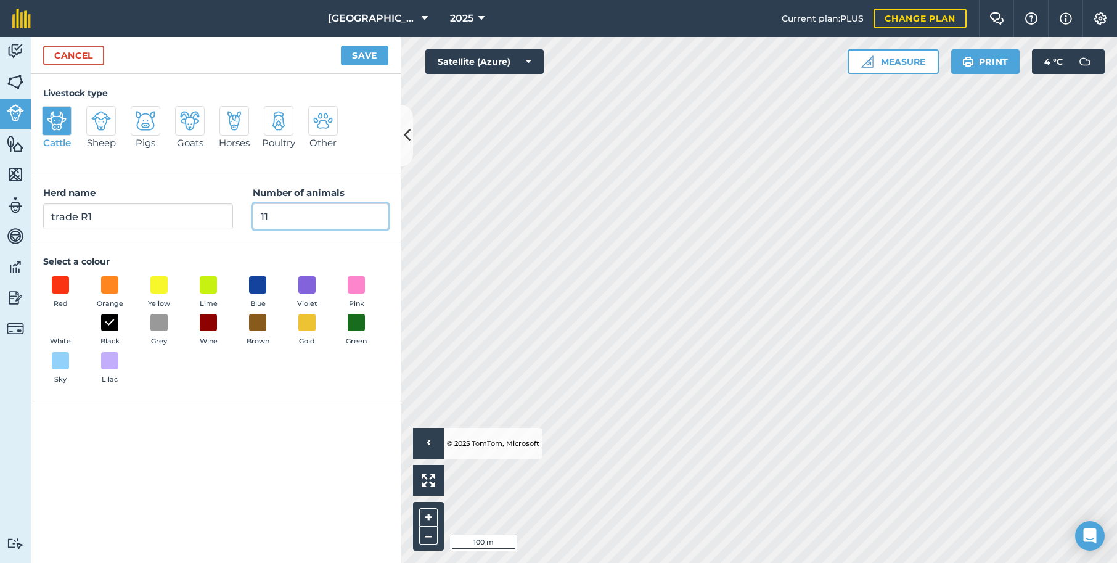
click at [279, 213] on input "11" at bounding box center [321, 216] width 136 height 26
type input "10"
click at [370, 56] on button "Save" at bounding box center [364, 56] width 47 height 20
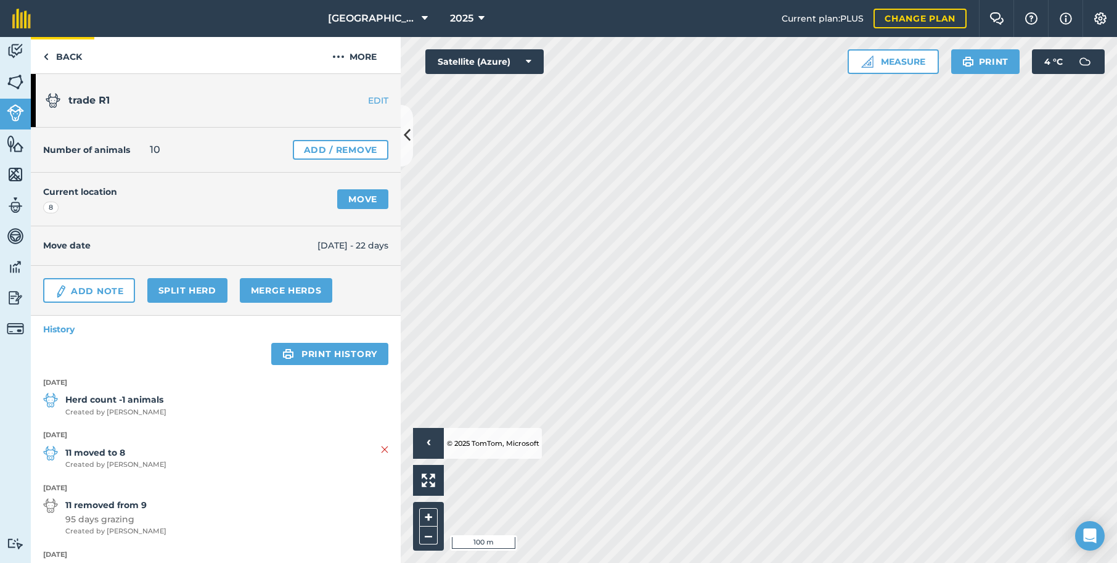
click at [49, 55] on link "Back" at bounding box center [62, 55] width 63 height 36
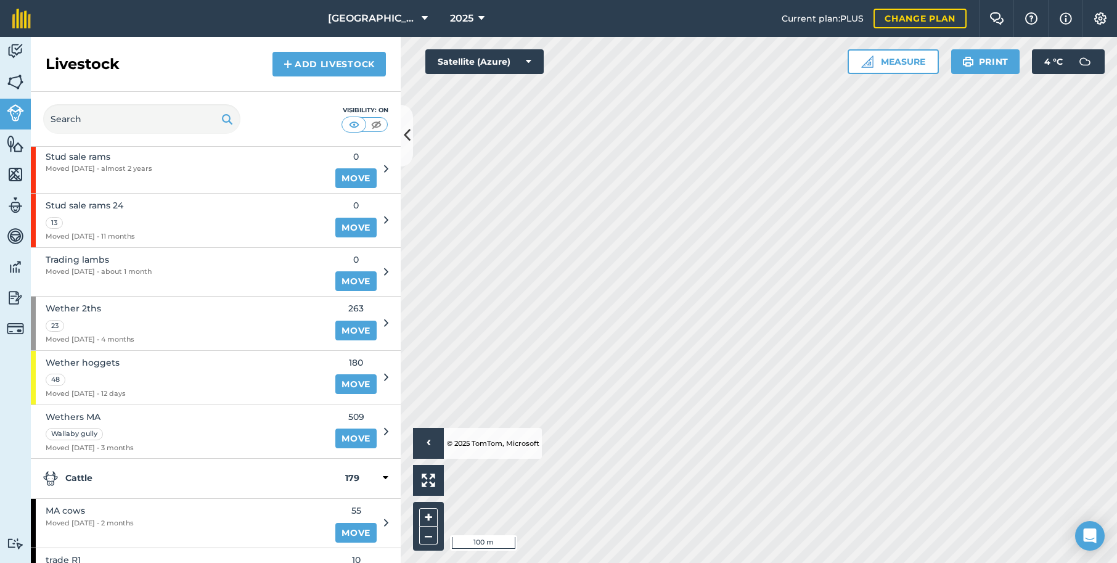
scroll to position [762, 0]
